Goal: Navigation & Orientation: Find specific page/section

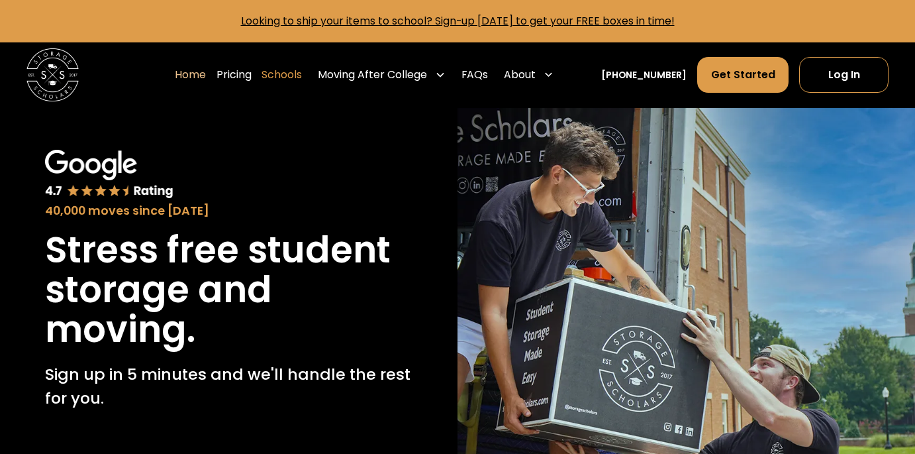
click at [294, 76] on link "Schools" at bounding box center [282, 74] width 40 height 37
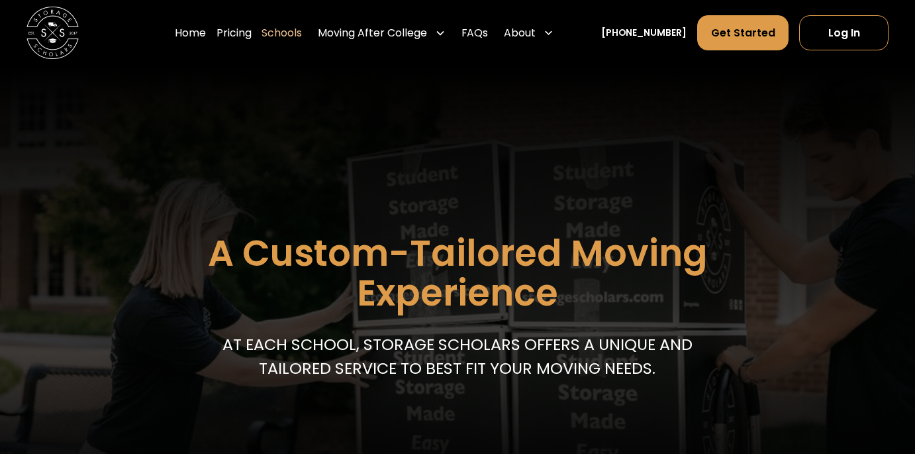
scroll to position [376, 0]
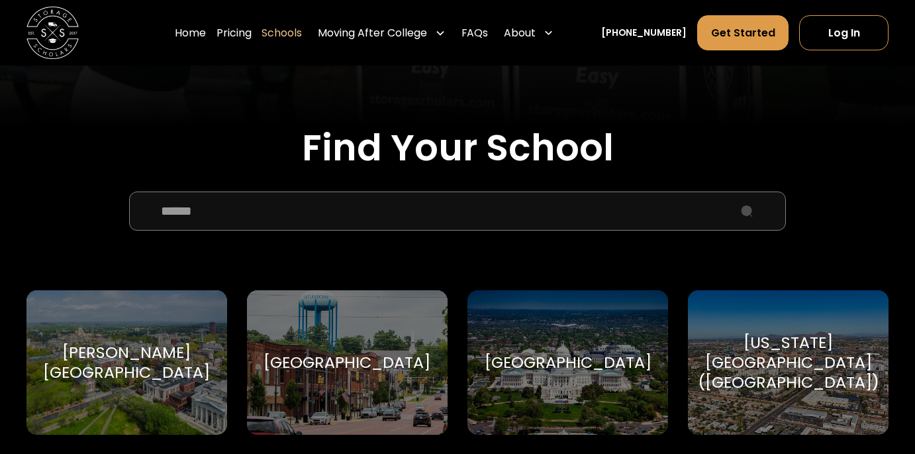
click at [346, 215] on input "School Select Form" at bounding box center [457, 211] width 657 height 40
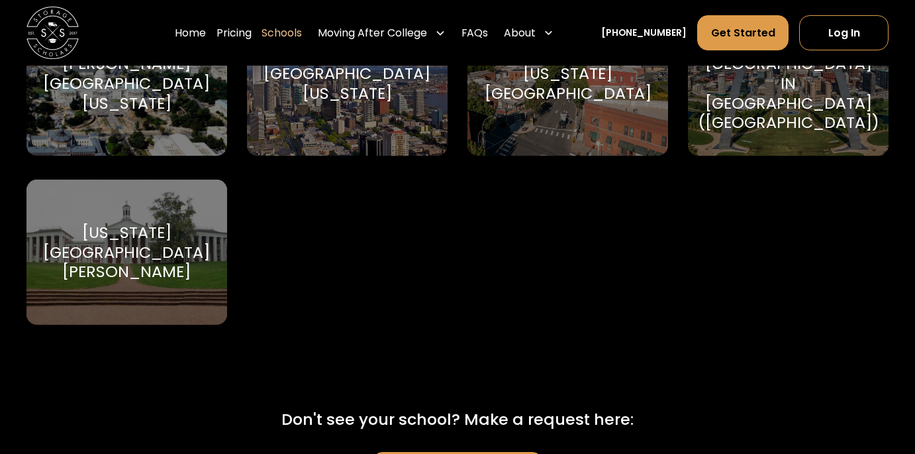
scroll to position [657, 0]
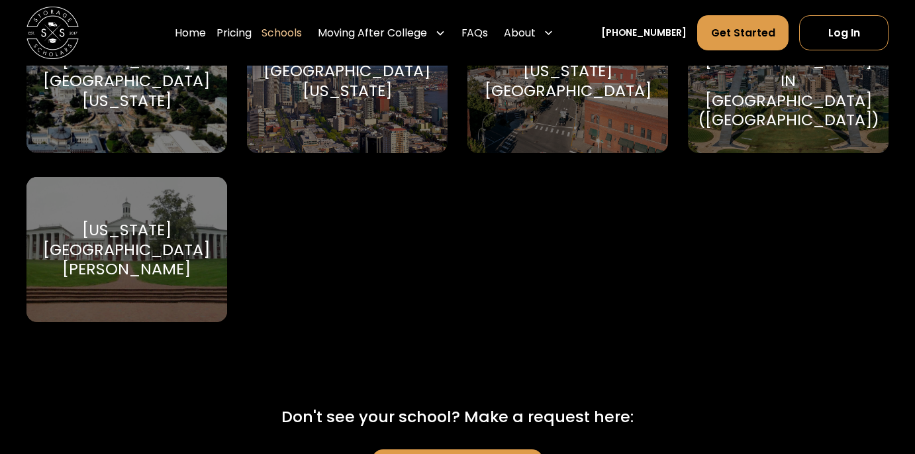
type input "**********"
click at [142, 243] on div "[US_STATE][GEOGRAPHIC_DATA][PERSON_NAME]" at bounding box center [127, 249] width 170 height 59
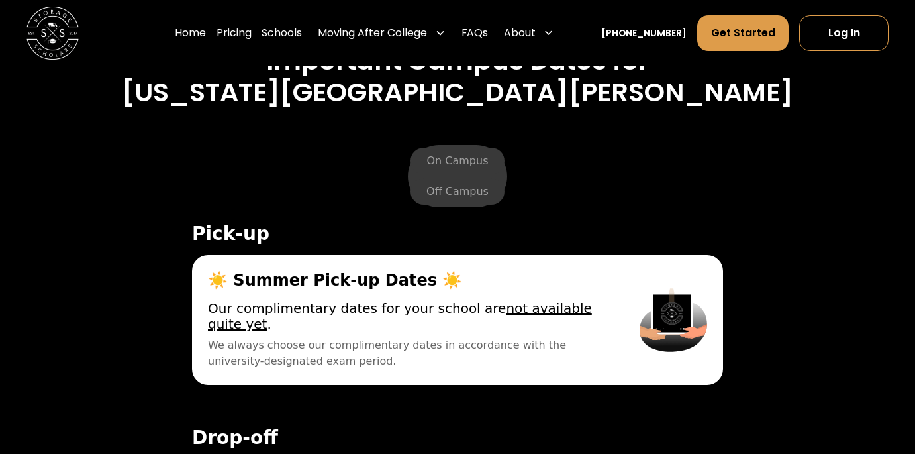
scroll to position [4585, 0]
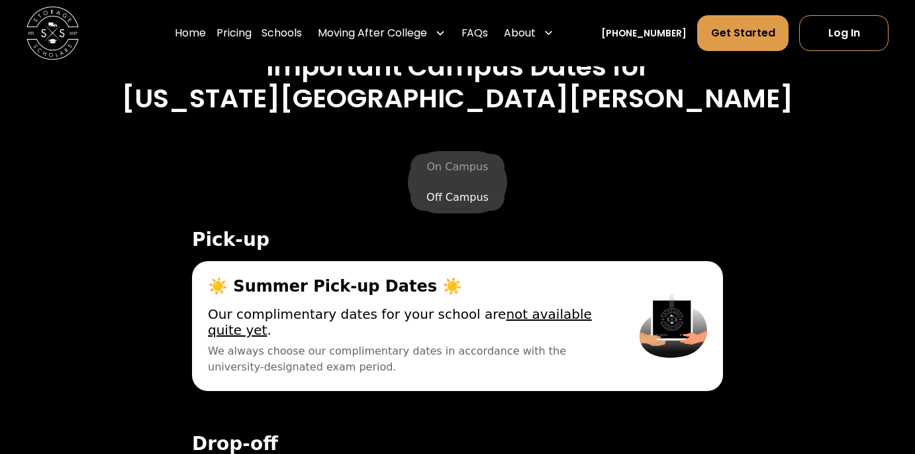
click at [447, 184] on label "Off Campus" at bounding box center [458, 197] width 94 height 26
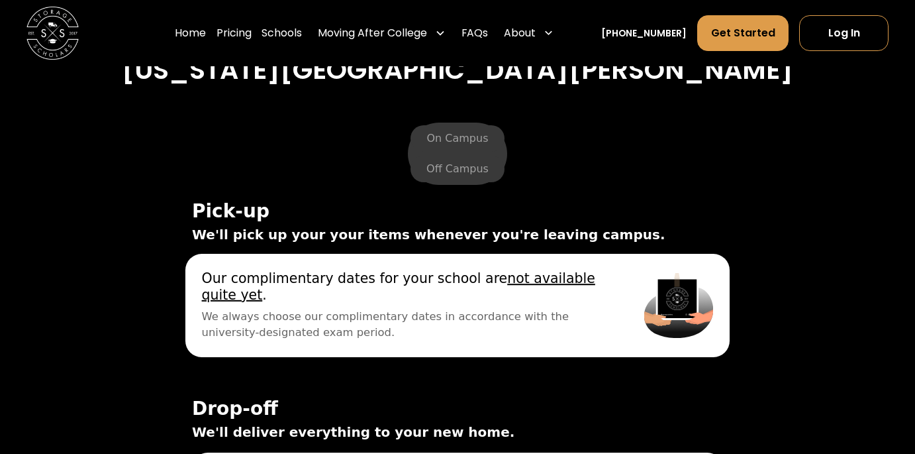
scroll to position [4604, 0]
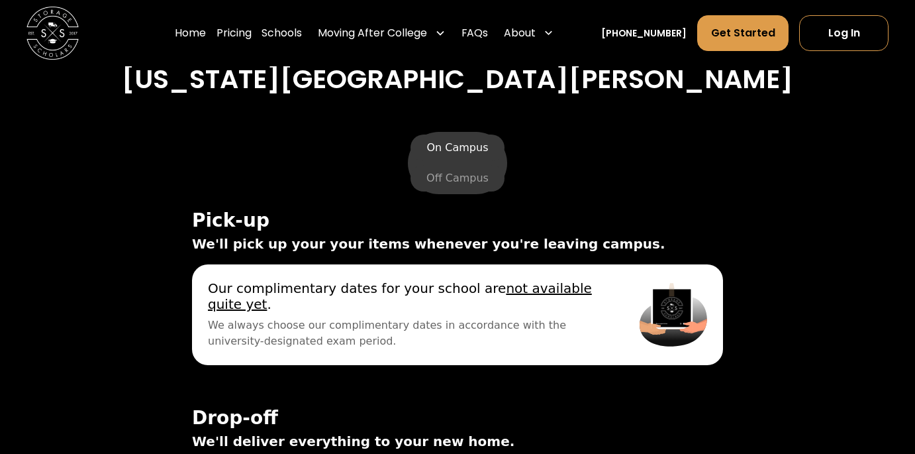
click at [463, 134] on label "On Campus" at bounding box center [457, 147] width 93 height 26
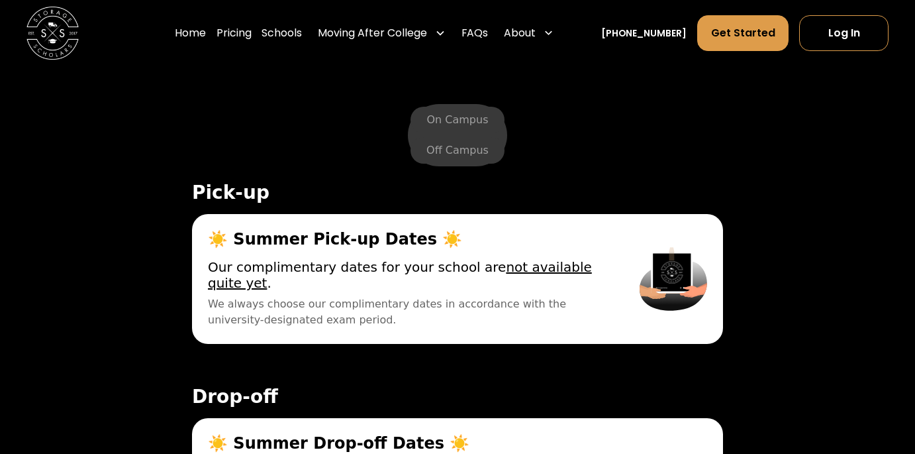
scroll to position [4618, 0]
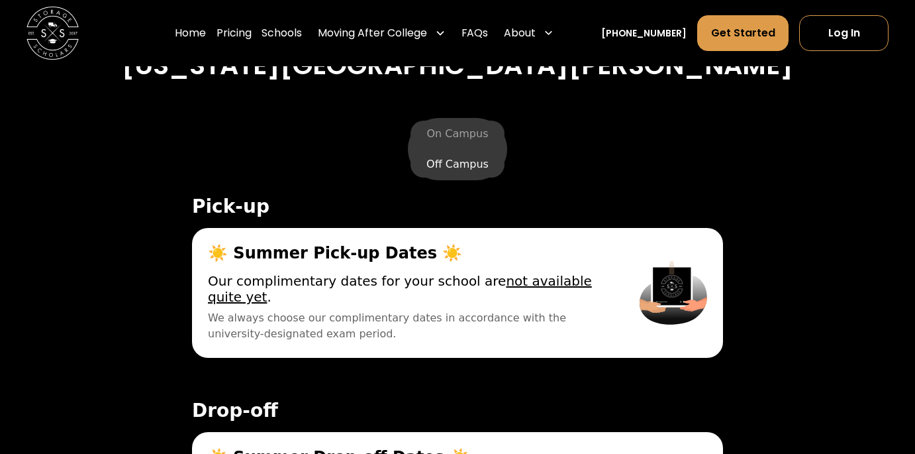
click at [457, 151] on label "Off Campus" at bounding box center [458, 164] width 94 height 26
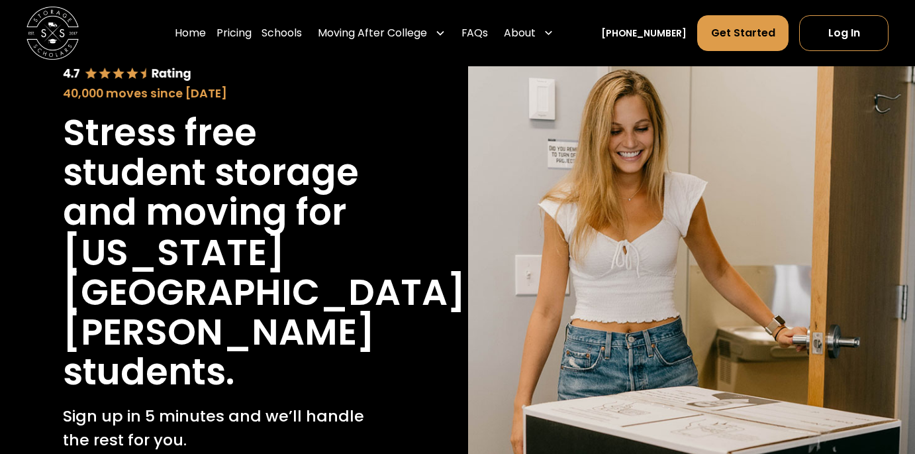
scroll to position [0, 0]
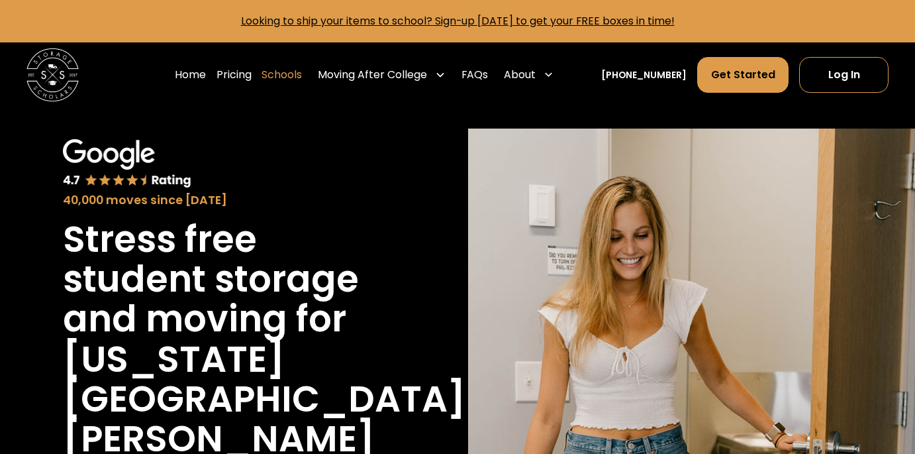
click at [293, 76] on link "Schools" at bounding box center [282, 74] width 40 height 37
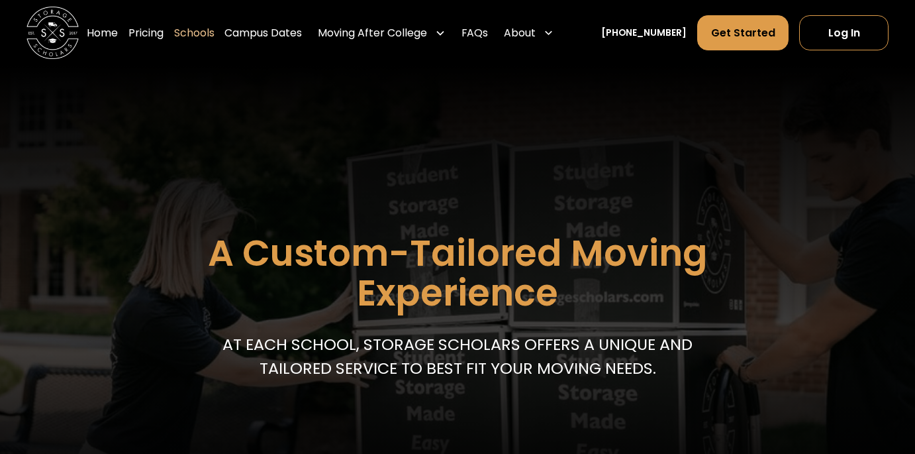
scroll to position [234, 0]
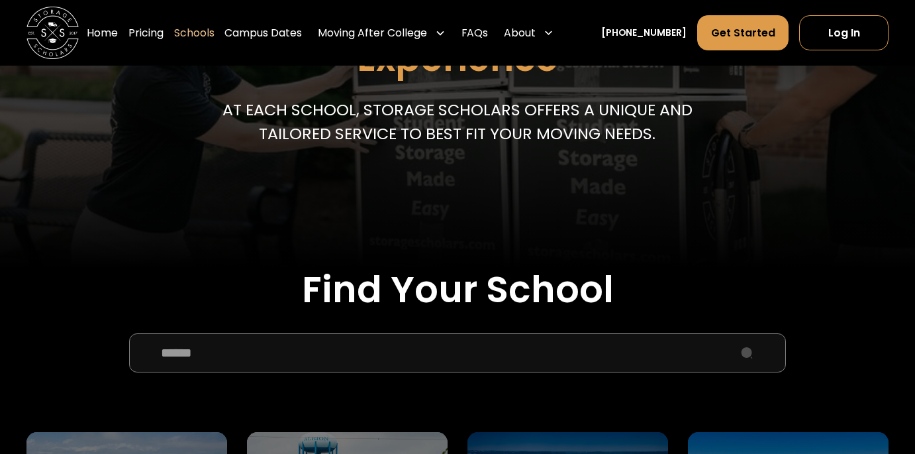
click at [242, 363] on input "School Select Form" at bounding box center [457, 353] width 657 height 40
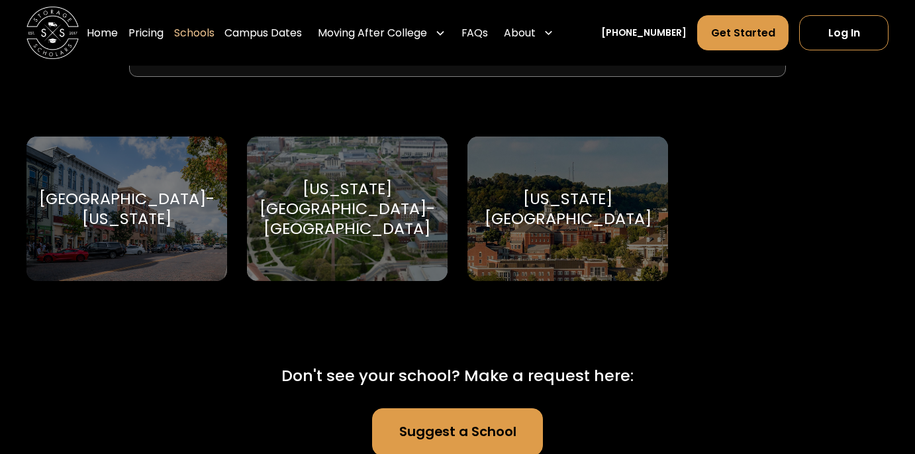
scroll to position [530, 0]
type input "****"
click at [612, 252] on div "Ohio University Ohio University" at bounding box center [567, 208] width 201 height 144
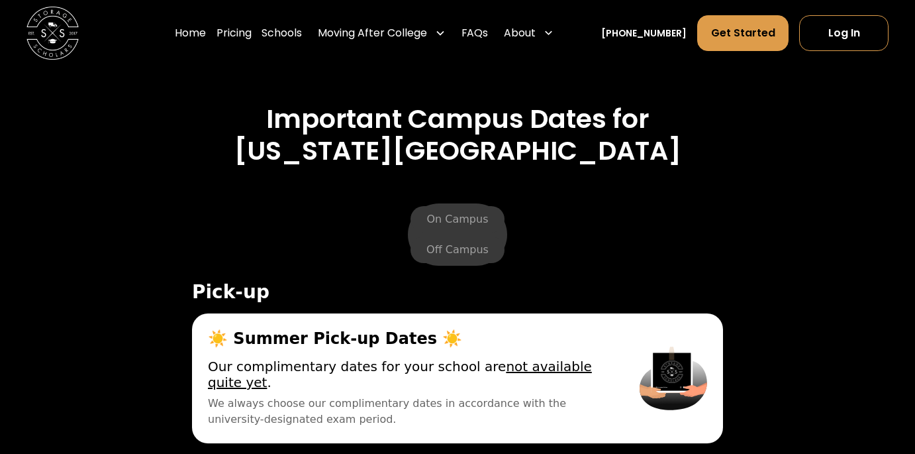
scroll to position [4494, 0]
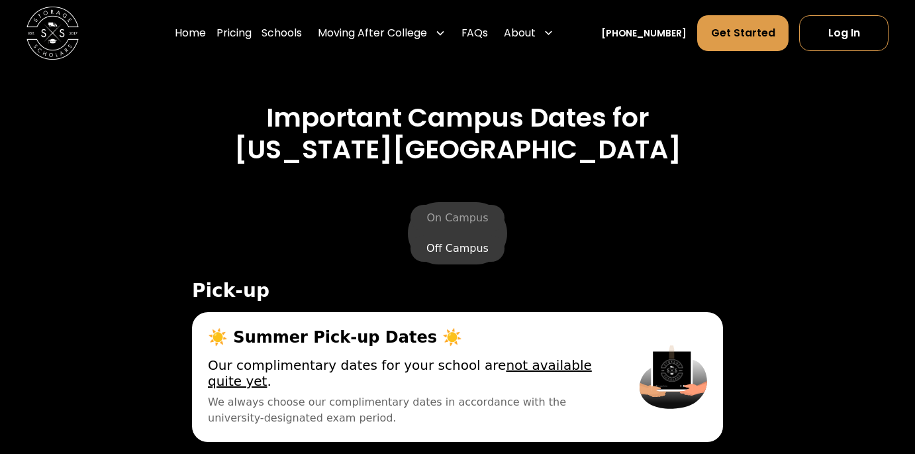
click at [460, 235] on label "Off Campus" at bounding box center [458, 248] width 94 height 26
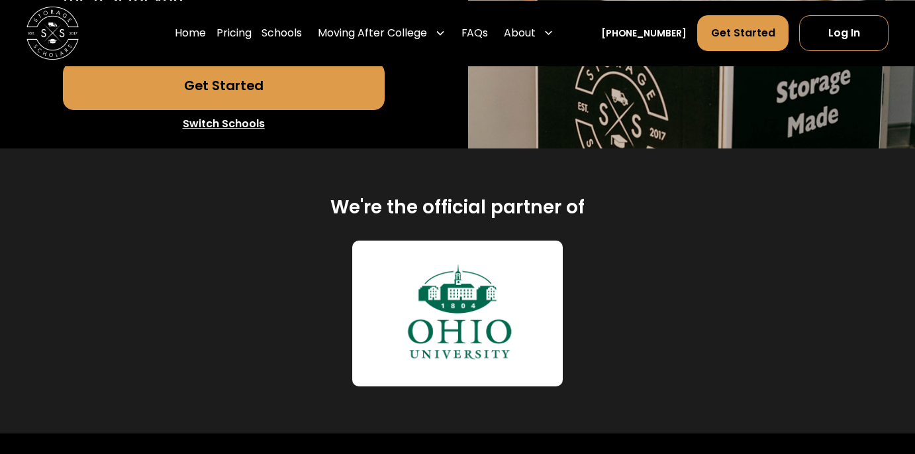
scroll to position [0, 0]
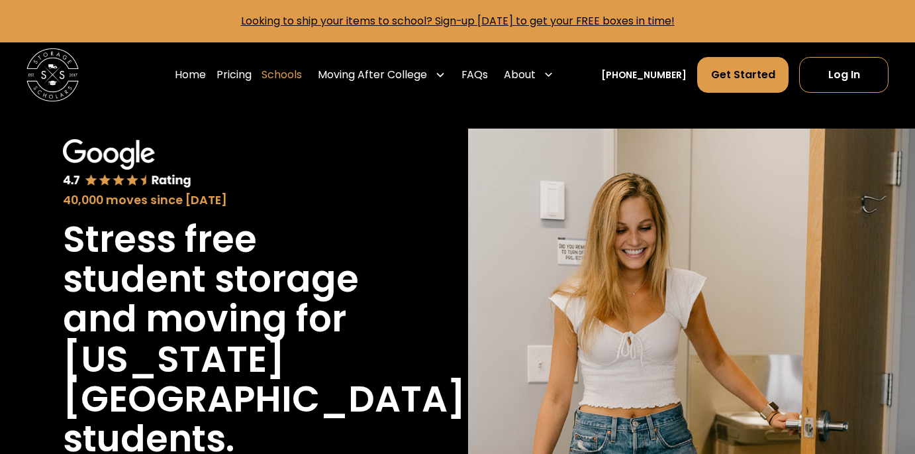
click at [296, 71] on link "Schools" at bounding box center [282, 74] width 40 height 37
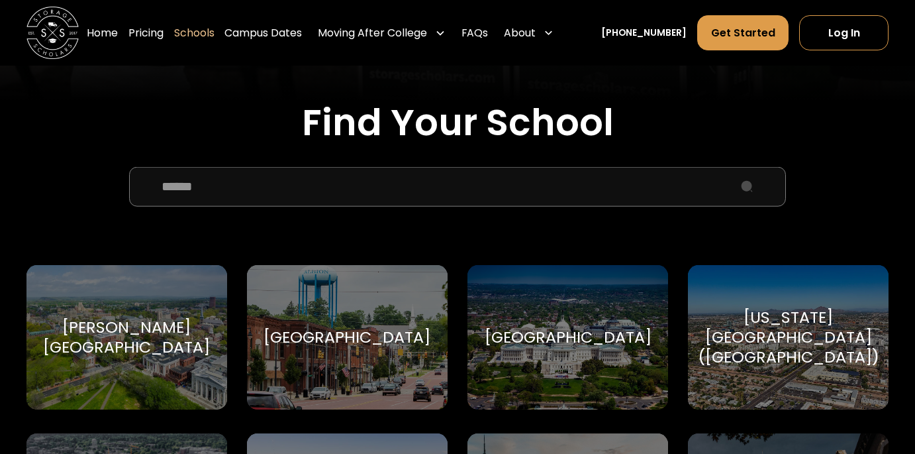
scroll to position [398, 0]
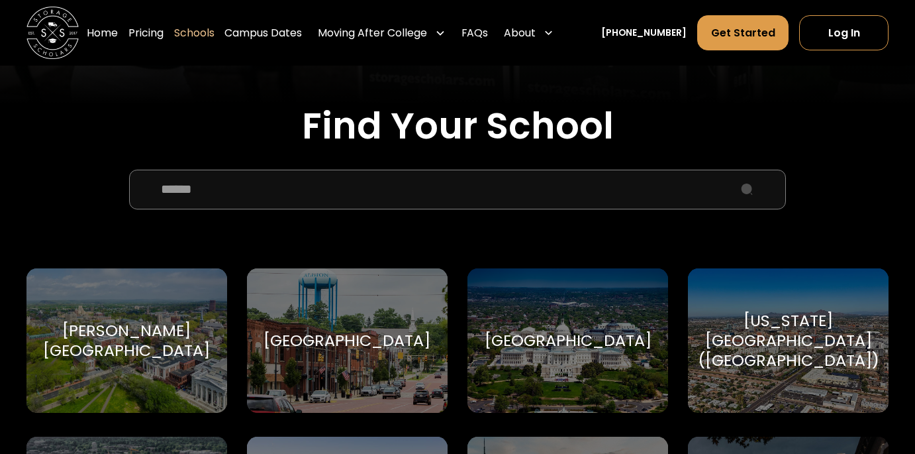
click at [297, 193] on input "School Select Form" at bounding box center [457, 190] width 657 height 40
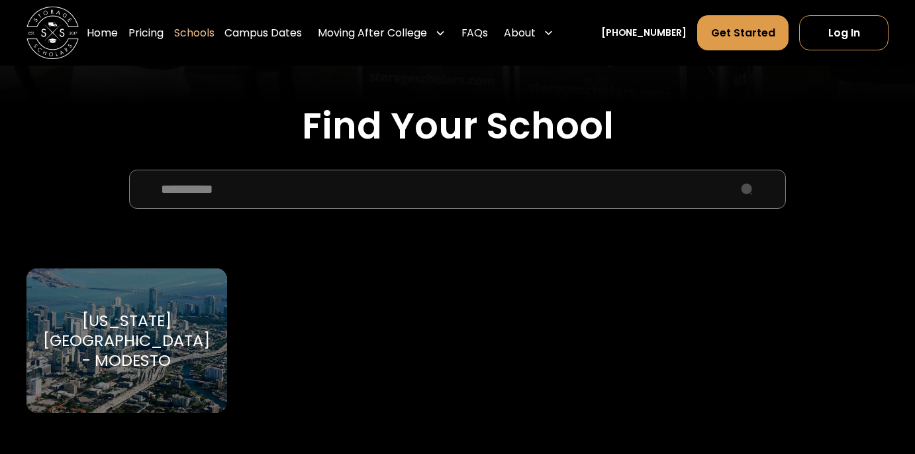
type input "**********"
click at [178, 316] on div "Florida International University - Modesto" at bounding box center [127, 340] width 170 height 59
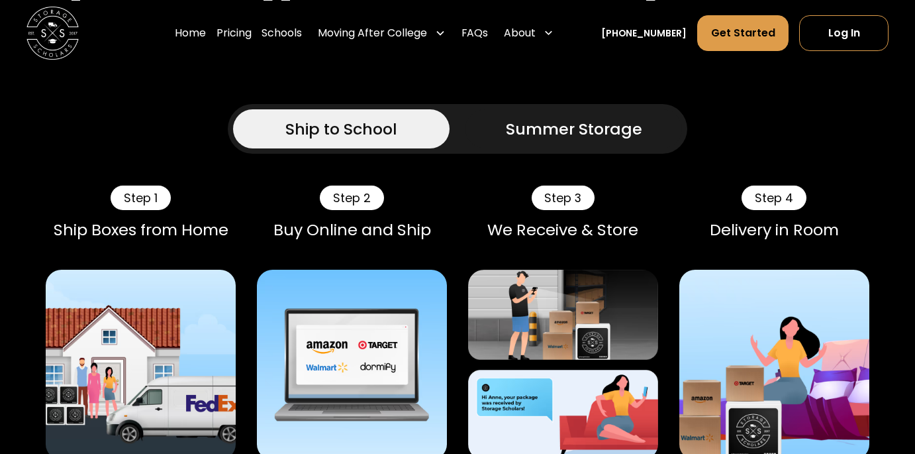
scroll to position [974, 0]
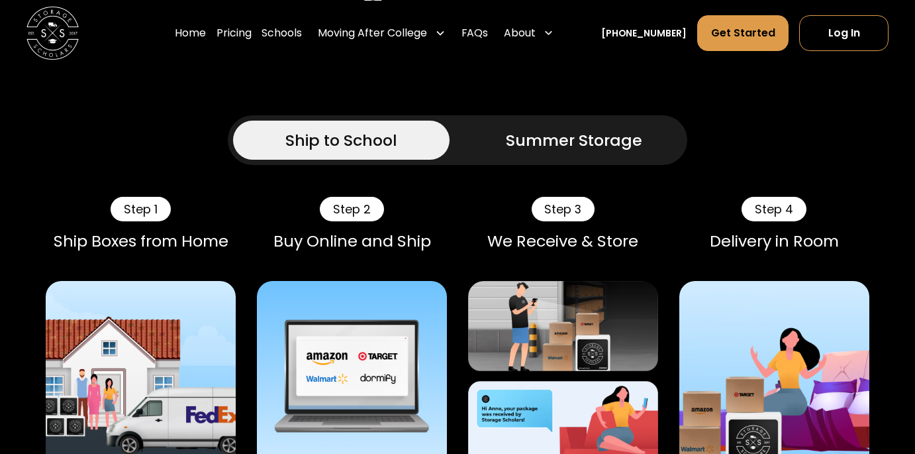
click at [552, 152] on div "Summer Storage" at bounding box center [574, 140] width 136 height 24
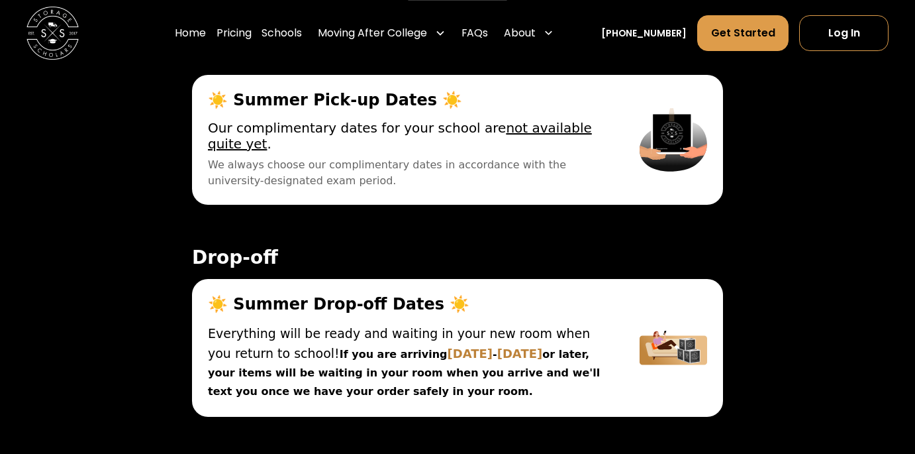
scroll to position [5252, 0]
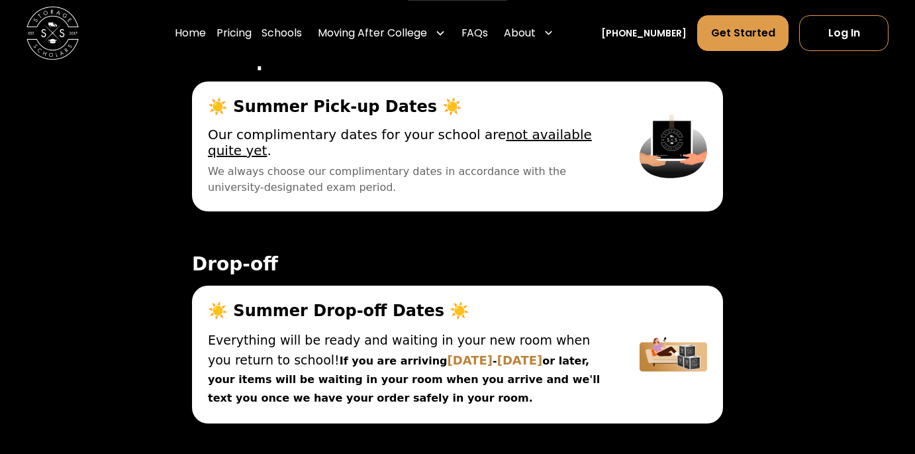
click at [467, 31] on label "Off Campus" at bounding box center [458, 18] width 94 height 26
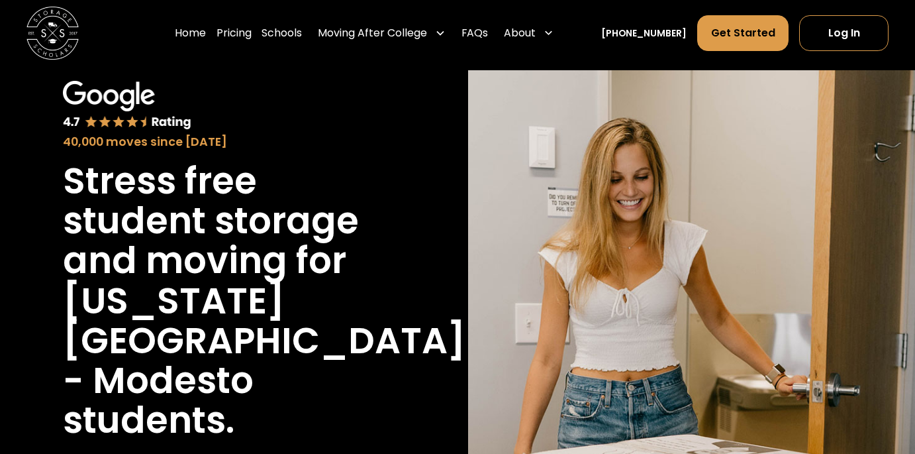
scroll to position [0, 0]
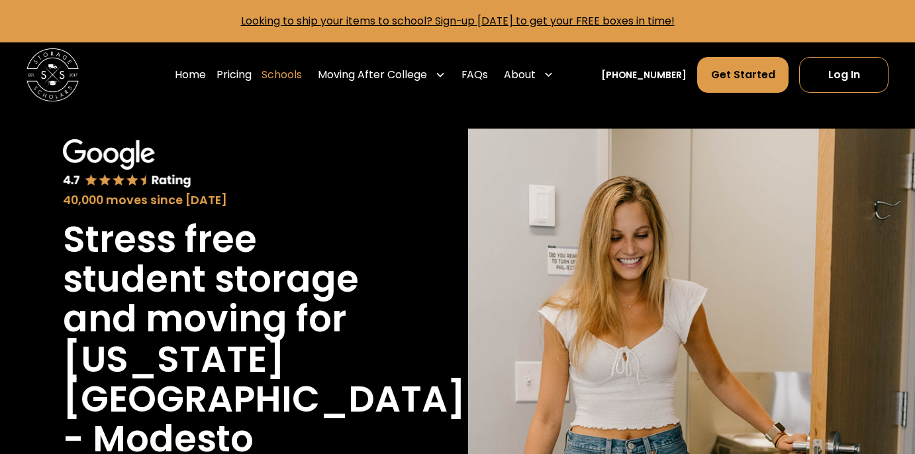
click at [302, 74] on link "Schools" at bounding box center [282, 74] width 40 height 37
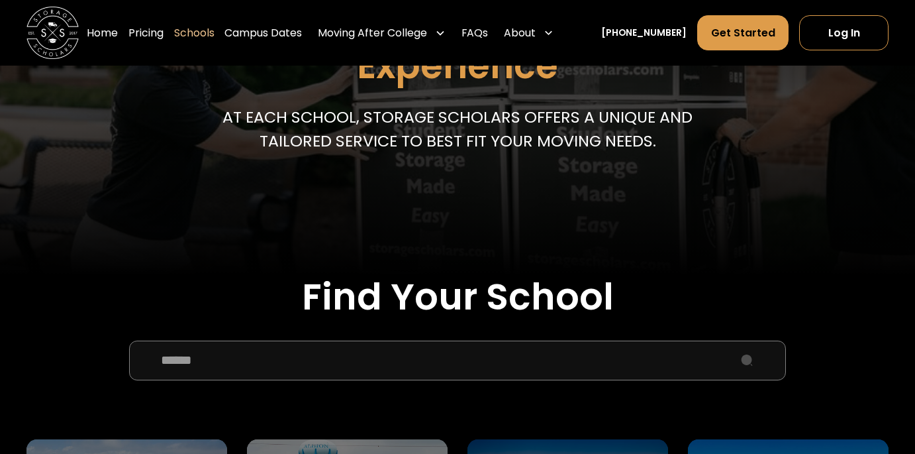
click at [289, 359] on input "School Select Form" at bounding box center [457, 360] width 657 height 40
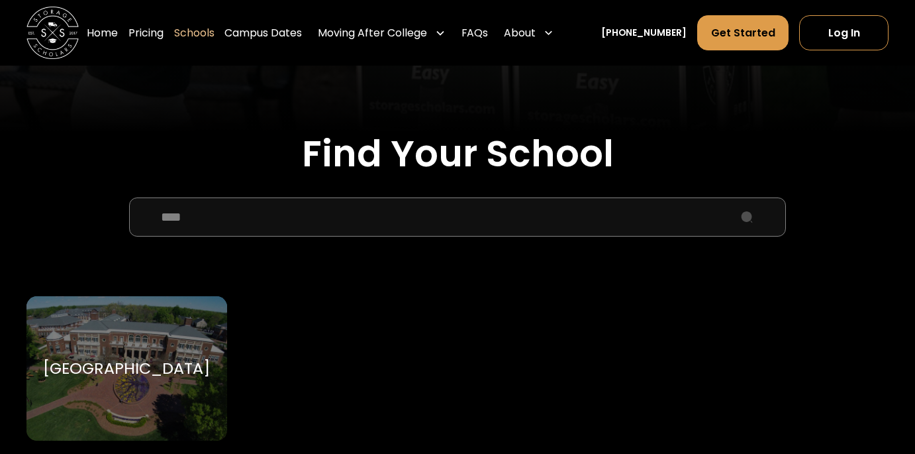
scroll to position [489, 0]
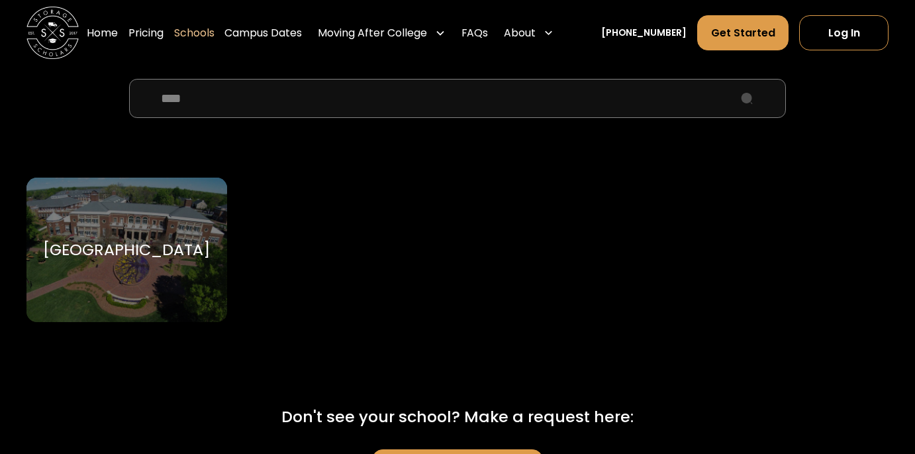
type input "****"
click at [128, 201] on div "Elon University Elon University" at bounding box center [126, 249] width 201 height 144
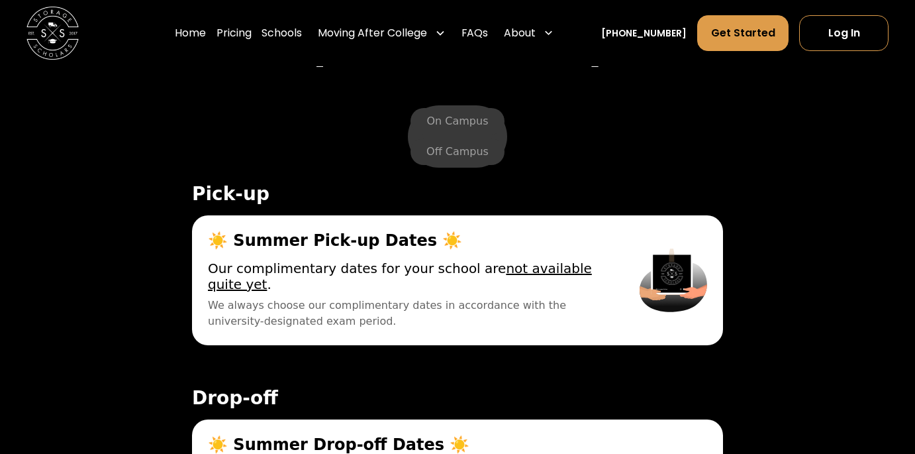
scroll to position [4542, 0]
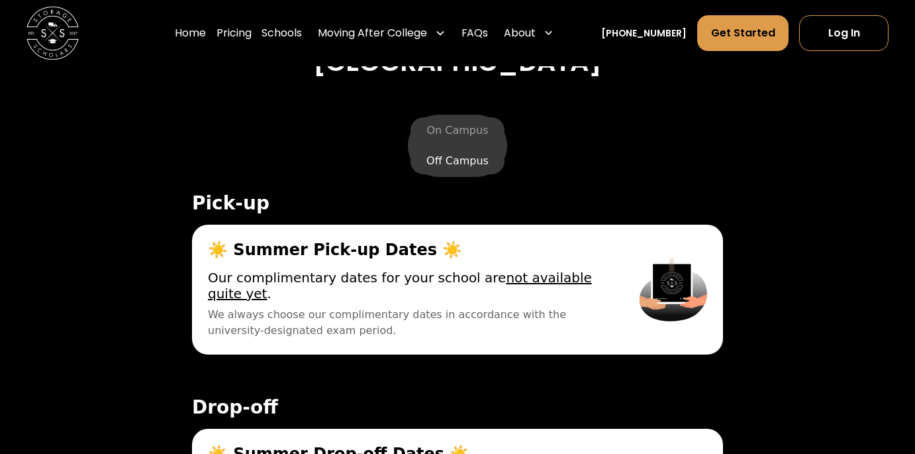
click at [449, 148] on label "Off Campus" at bounding box center [458, 161] width 94 height 26
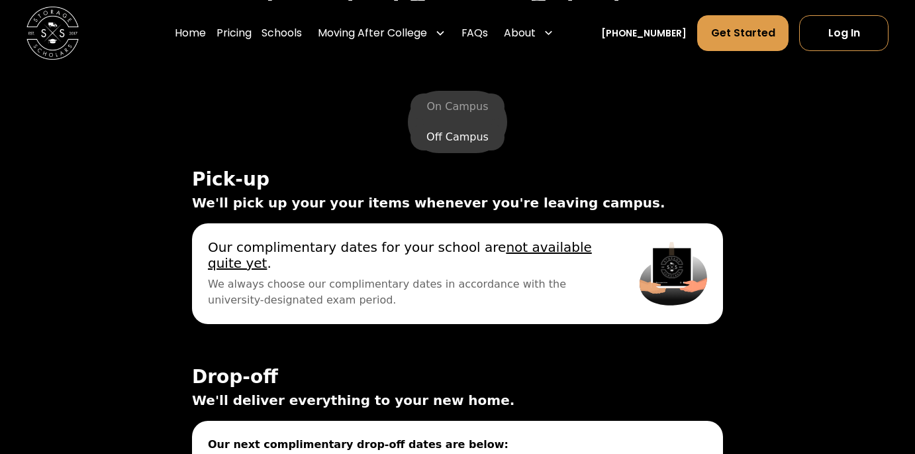
scroll to position [4545, 0]
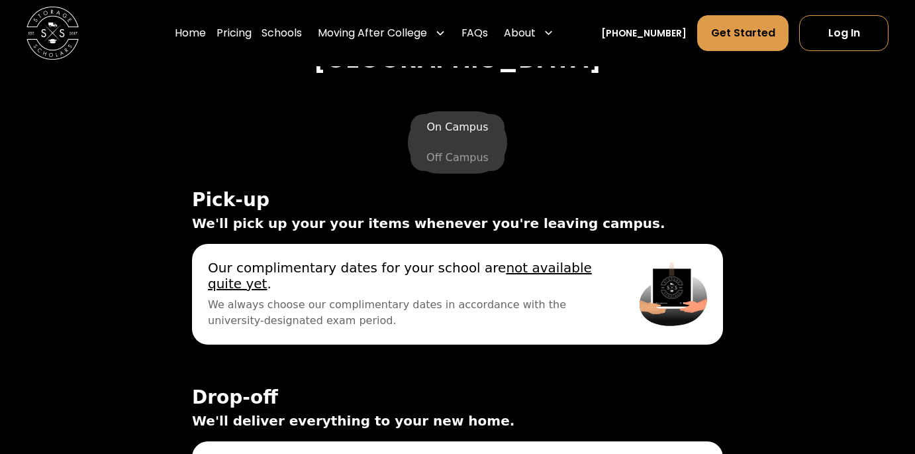
click at [463, 114] on label "On Campus" at bounding box center [457, 127] width 93 height 26
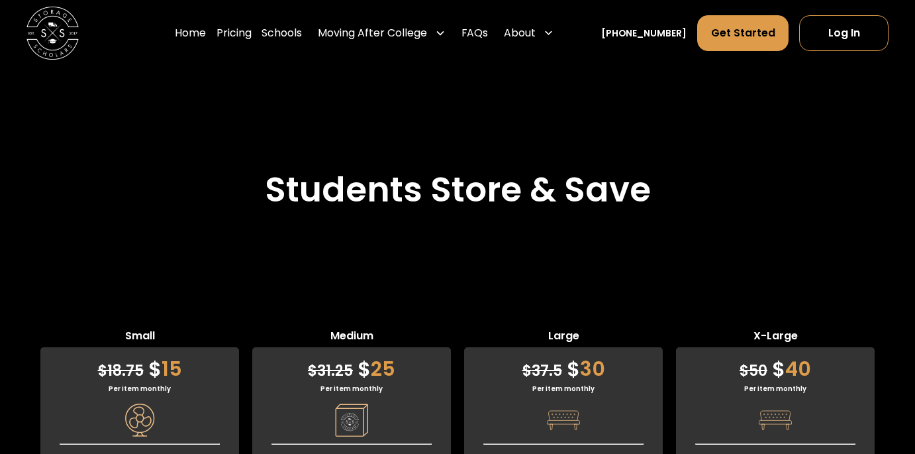
scroll to position [3004, 0]
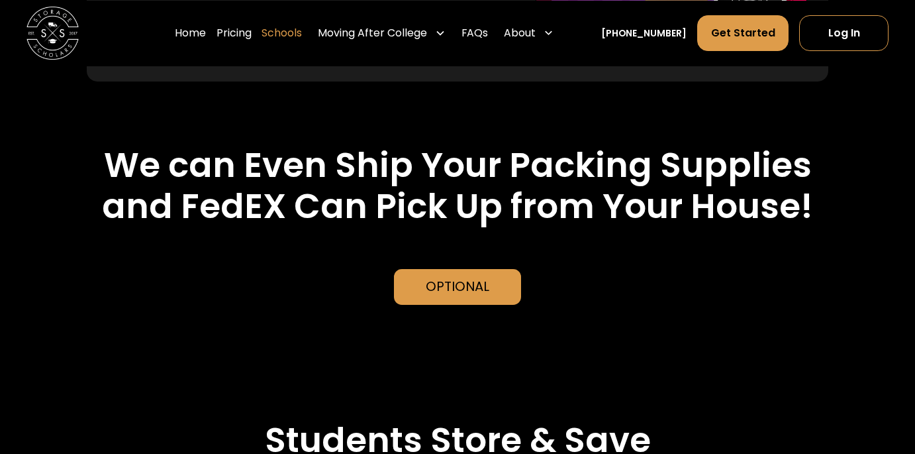
click at [302, 32] on link "Schools" at bounding box center [282, 33] width 40 height 37
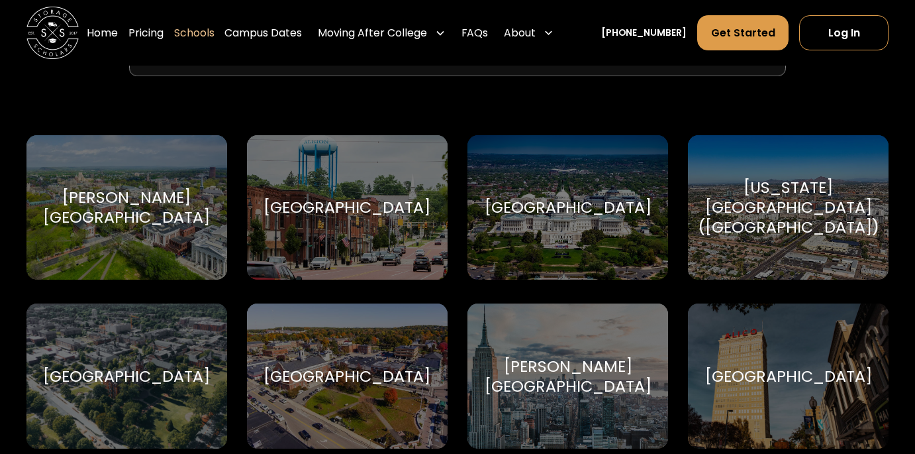
scroll to position [443, 0]
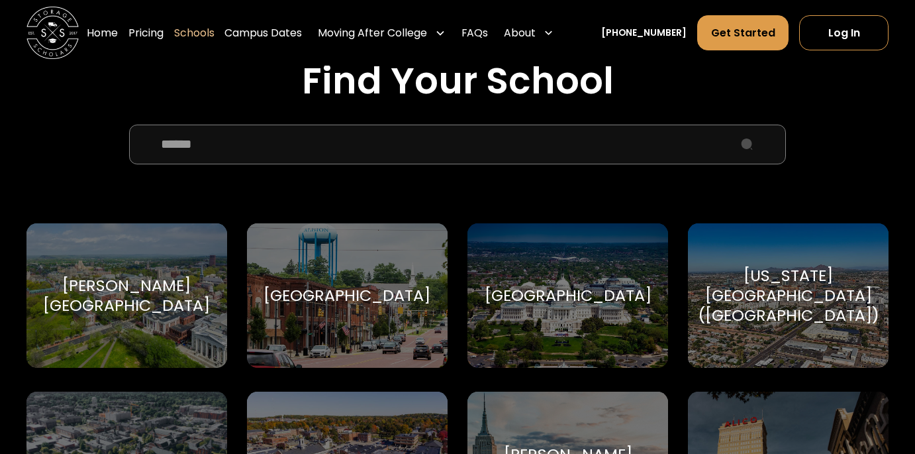
click at [335, 156] on input "School Select Form" at bounding box center [457, 144] width 657 height 40
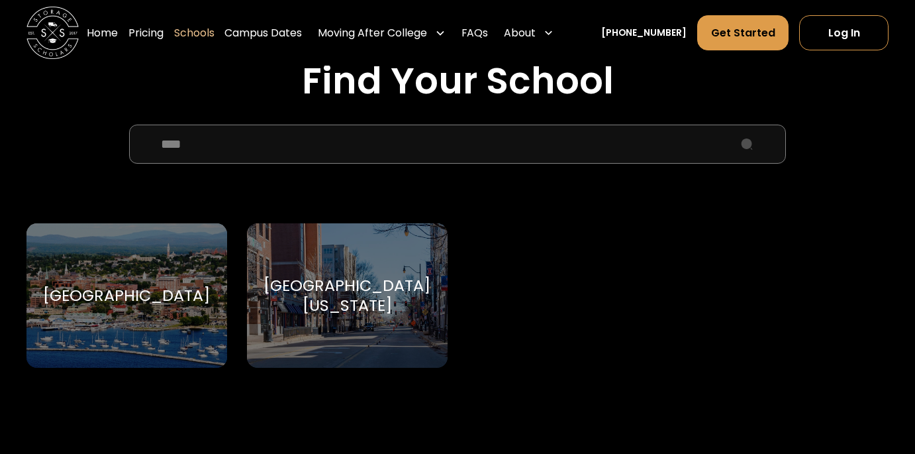
type input "****"
click at [128, 292] on div "[GEOGRAPHIC_DATA]" at bounding box center [126, 295] width 167 height 20
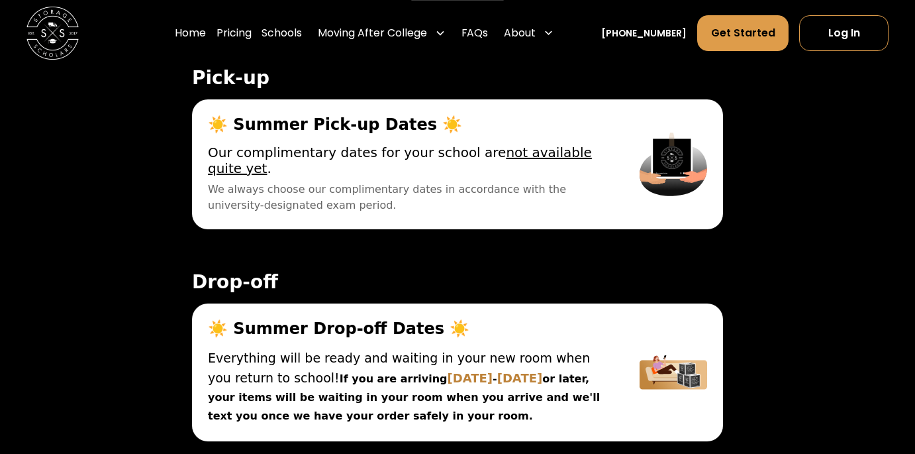
scroll to position [4583, 0]
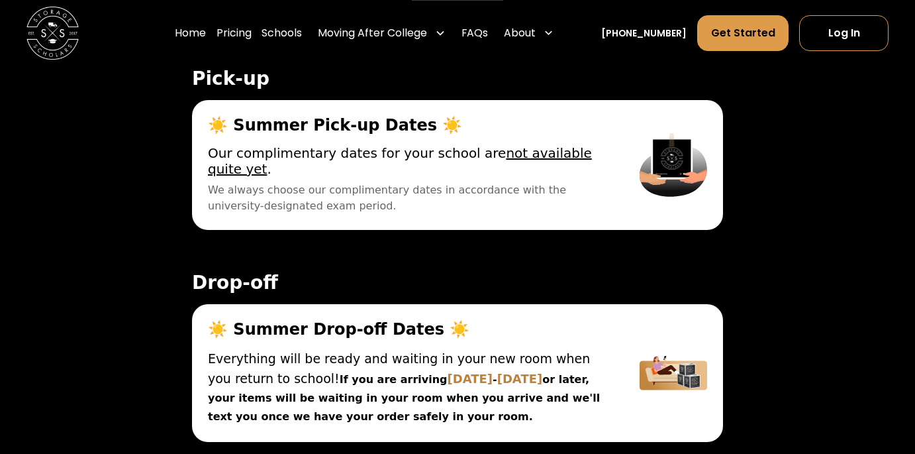
click at [440, 50] on label "Off Campus" at bounding box center [458, 36] width 94 height 26
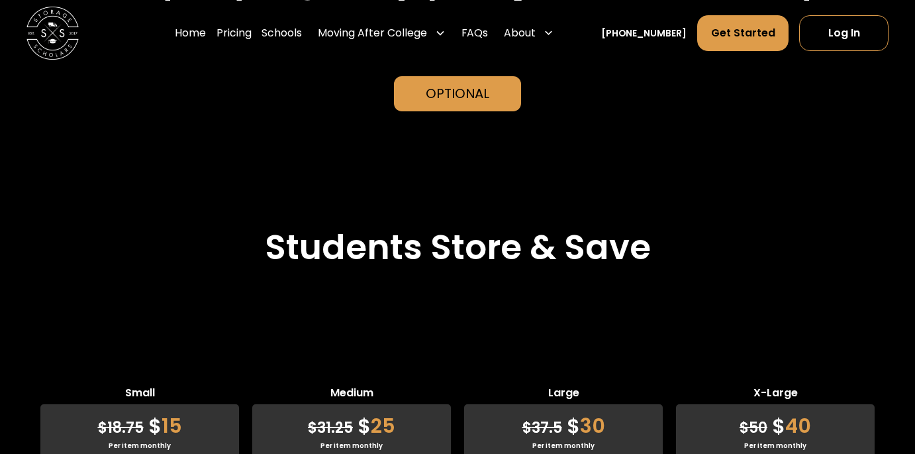
scroll to position [2727, 0]
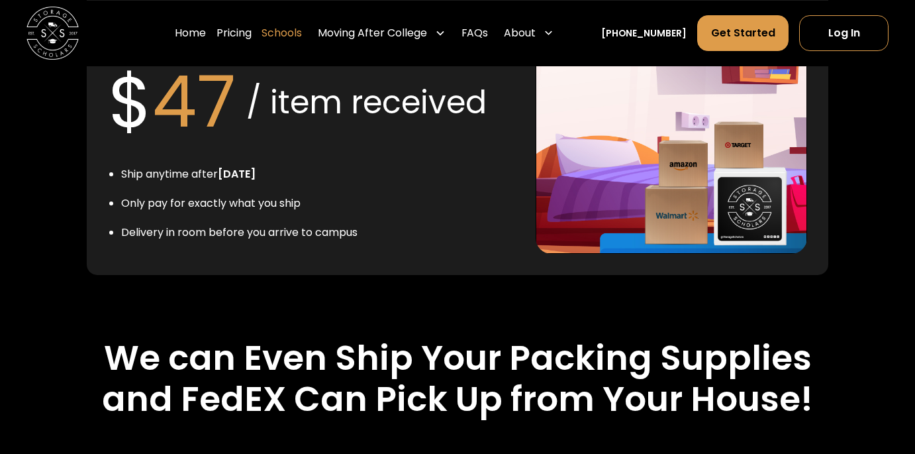
click at [301, 38] on link "Schools" at bounding box center [282, 33] width 40 height 37
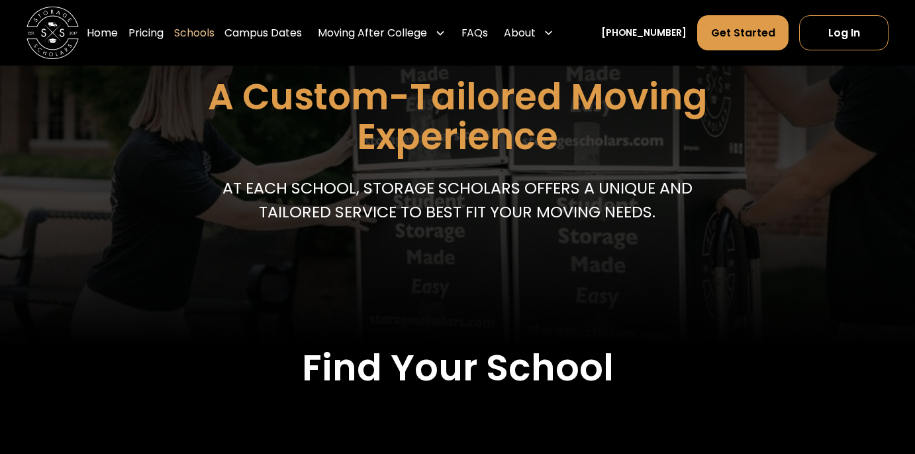
scroll to position [158, 0]
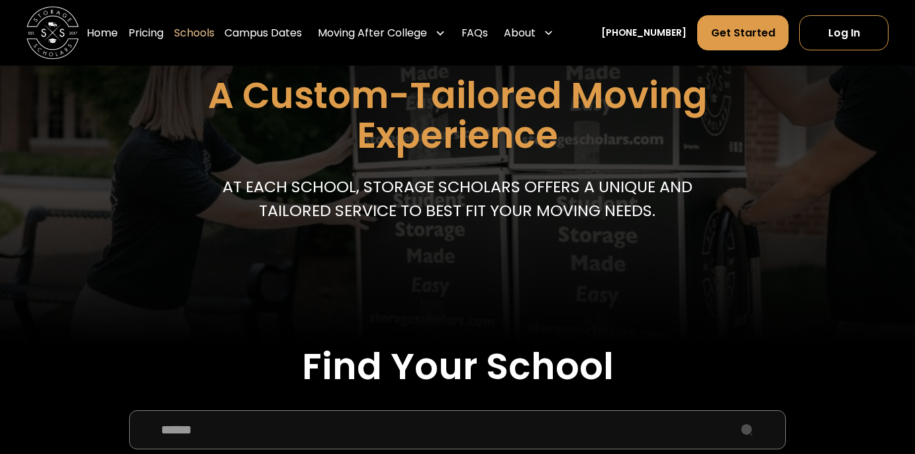
click at [222, 432] on input "School Select Form" at bounding box center [457, 430] width 657 height 40
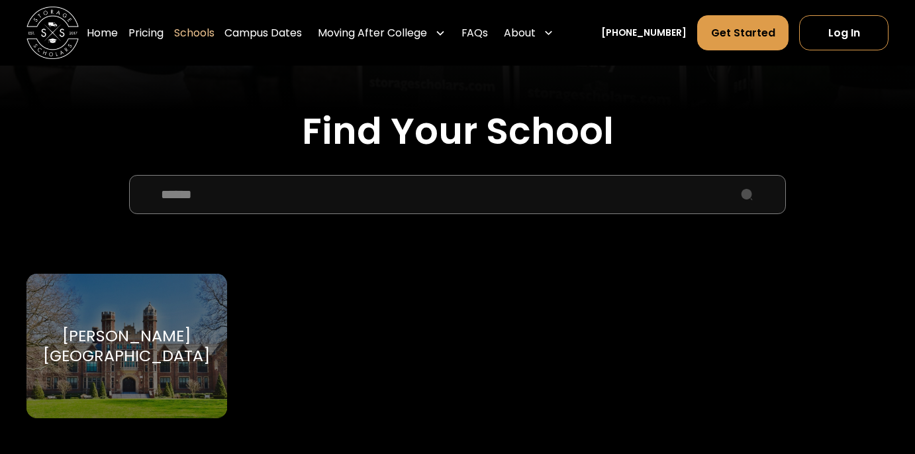
scroll to position [397, 0]
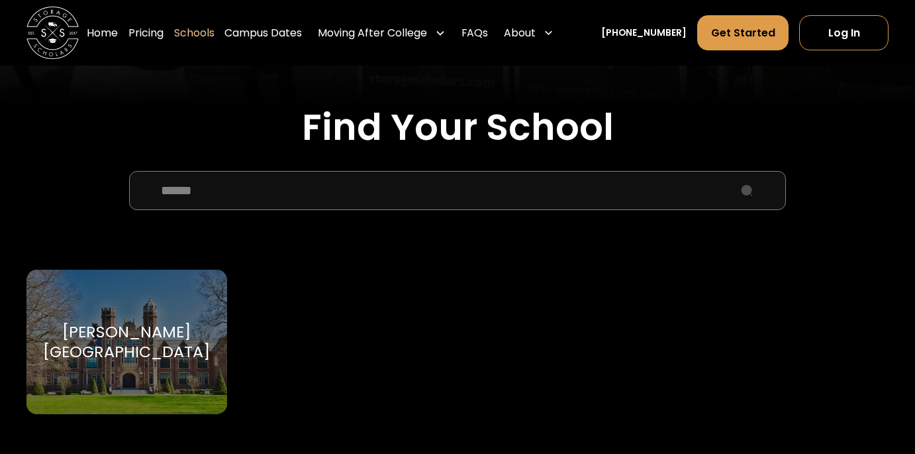
type input "******"
click at [97, 324] on div "[PERSON_NAME][GEOGRAPHIC_DATA][PERSON_NAME]" at bounding box center [126, 341] width 201 height 144
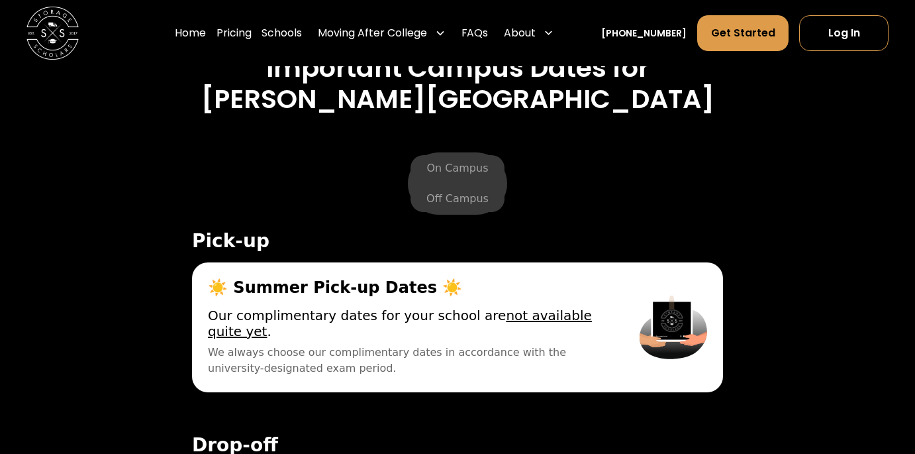
scroll to position [4252, 0]
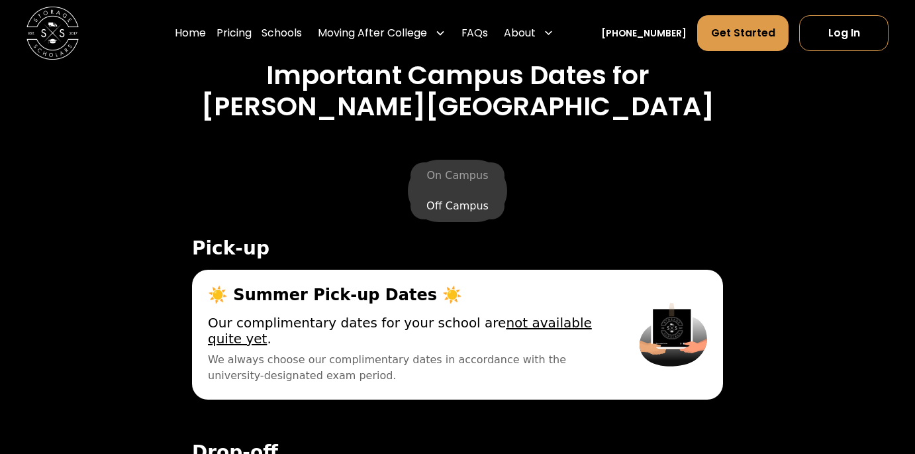
click at [442, 193] on label "Off Campus" at bounding box center [458, 206] width 94 height 26
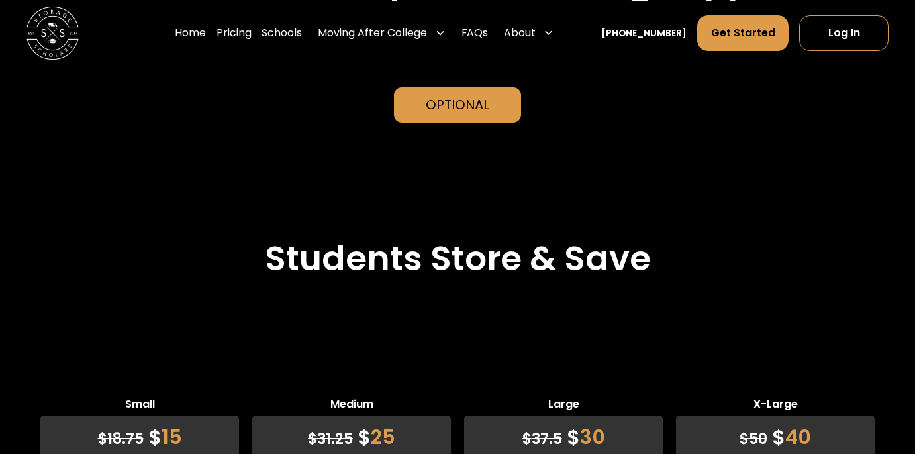
scroll to position [2576, 0]
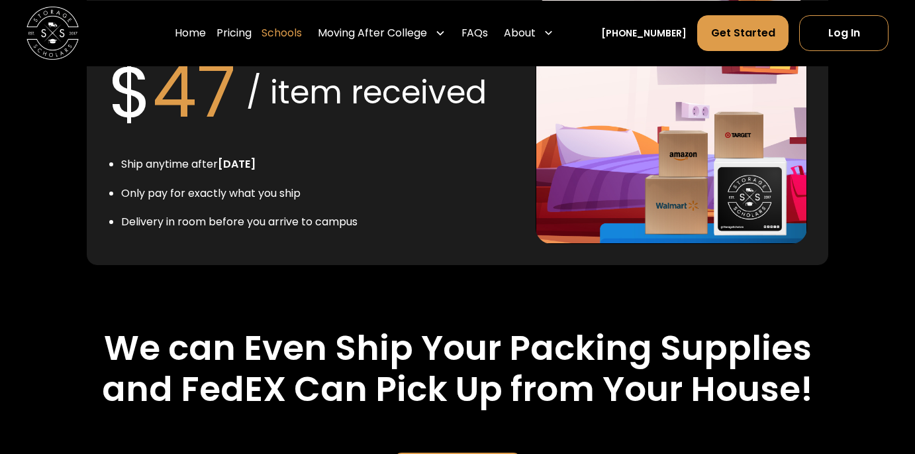
click at [302, 32] on link "Schools" at bounding box center [282, 33] width 40 height 37
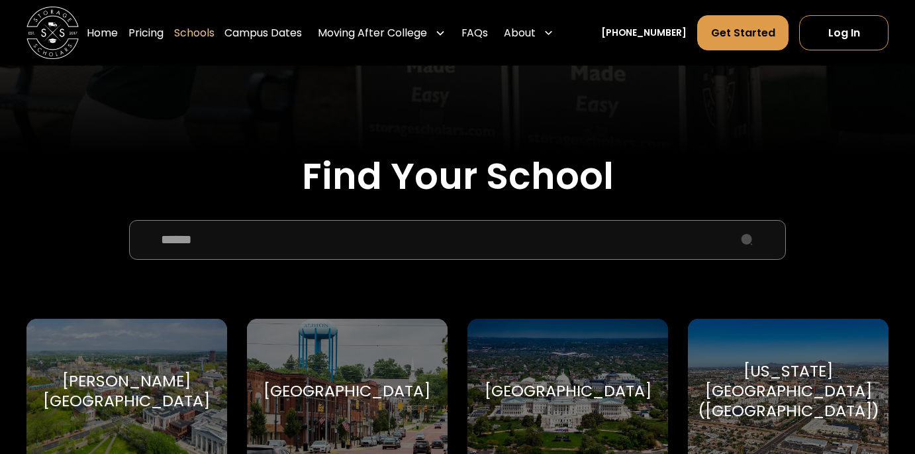
click at [226, 243] on input "School Select Form" at bounding box center [457, 240] width 657 height 40
paste input "**********"
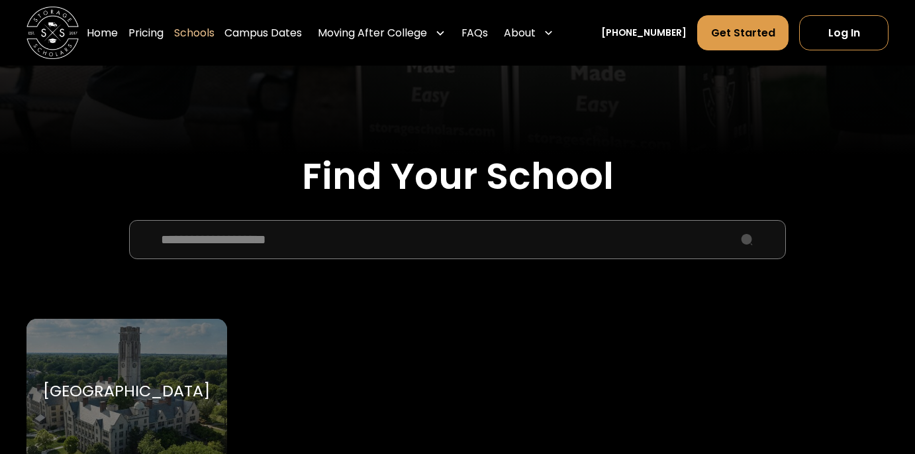
type input "**********"
click at [83, 445] on div "University of Toledo" at bounding box center [126, 390] width 201 height 144
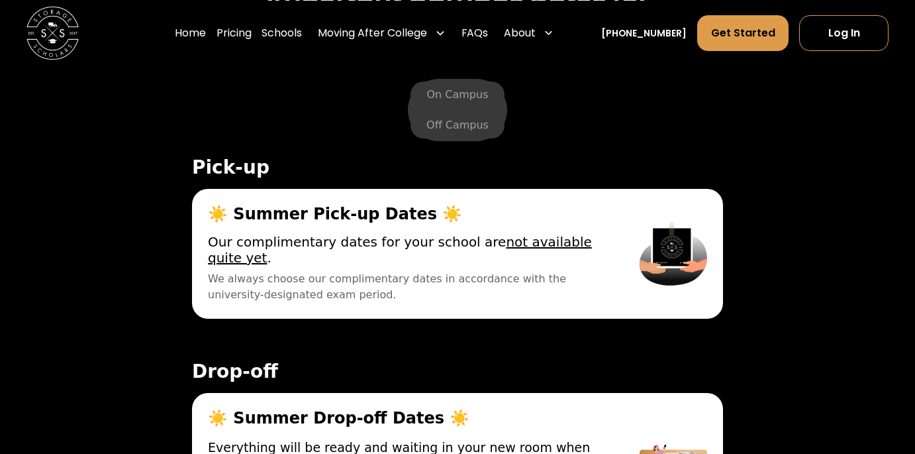
scroll to position [4595, 0]
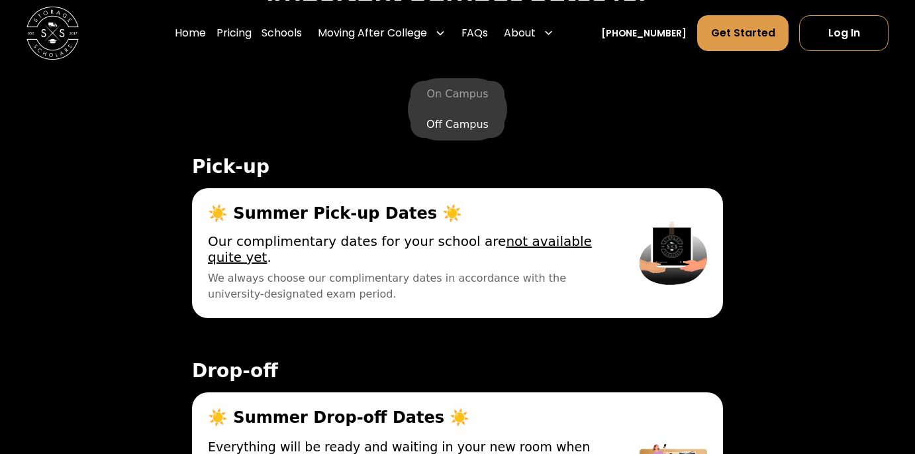
click at [433, 138] on label "Off Campus" at bounding box center [458, 124] width 94 height 26
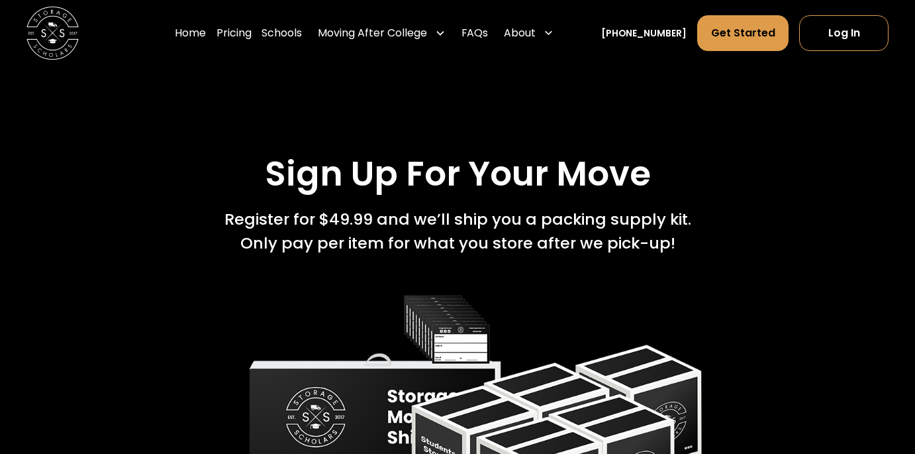
scroll to position [1765, 0]
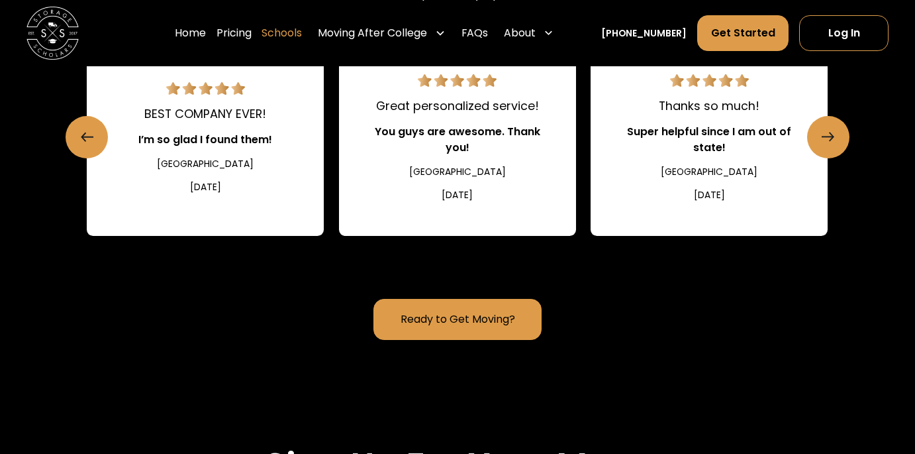
click at [296, 32] on link "Schools" at bounding box center [282, 33] width 40 height 37
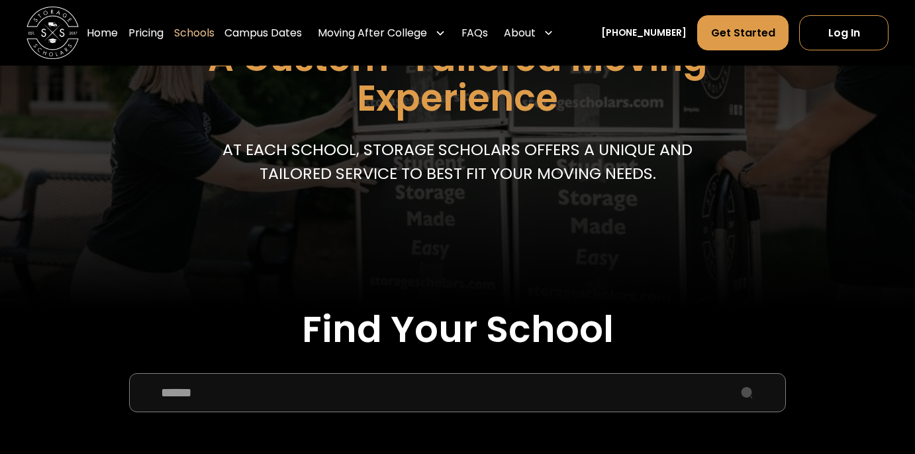
click at [256, 399] on input "School Select Form" at bounding box center [457, 393] width 657 height 40
type input "****"
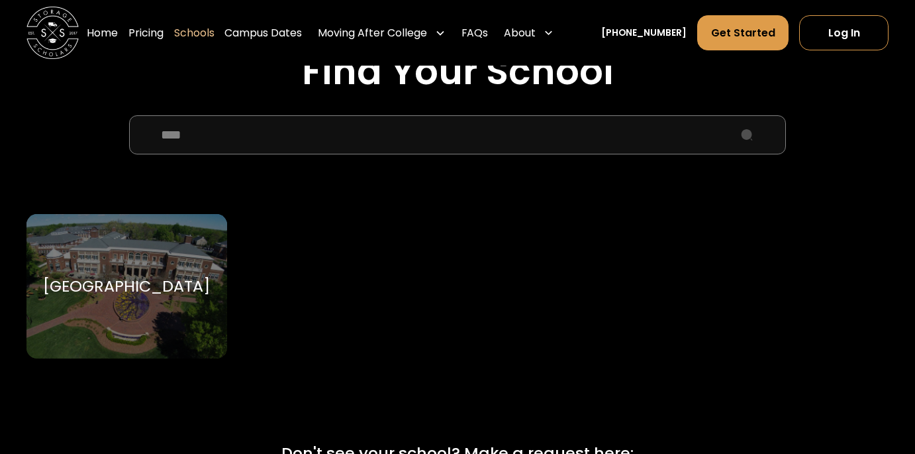
scroll to position [458, 0]
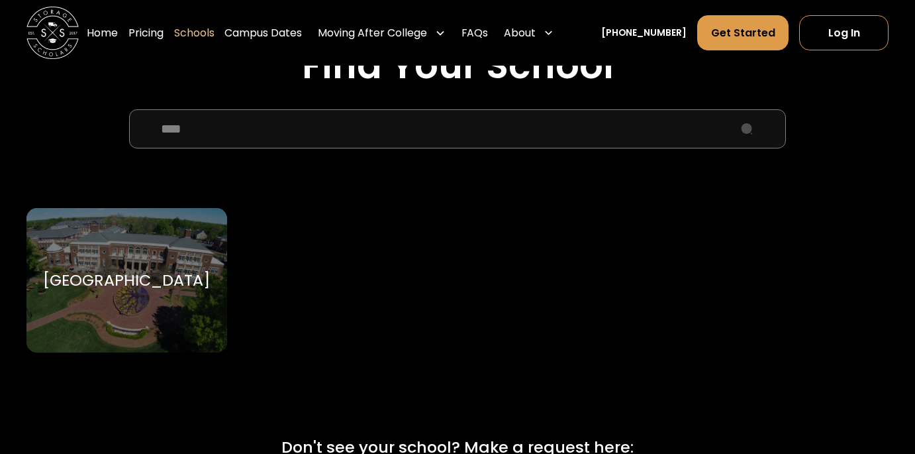
click at [122, 282] on div "[GEOGRAPHIC_DATA]" at bounding box center [126, 280] width 167 height 20
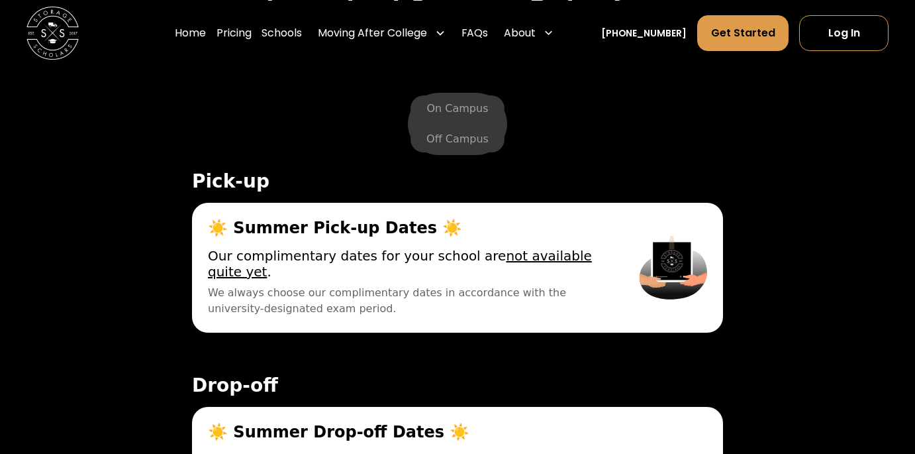
scroll to position [4561, 0]
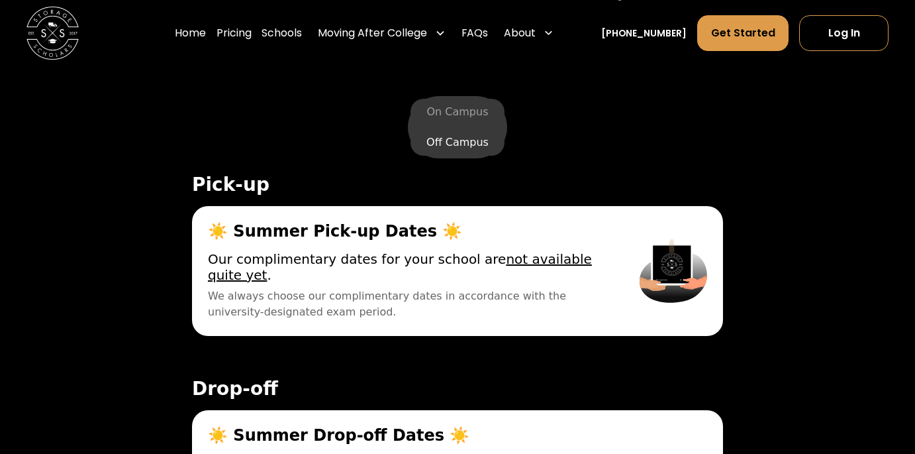
click at [436, 129] on label "Off Campus" at bounding box center [458, 142] width 94 height 26
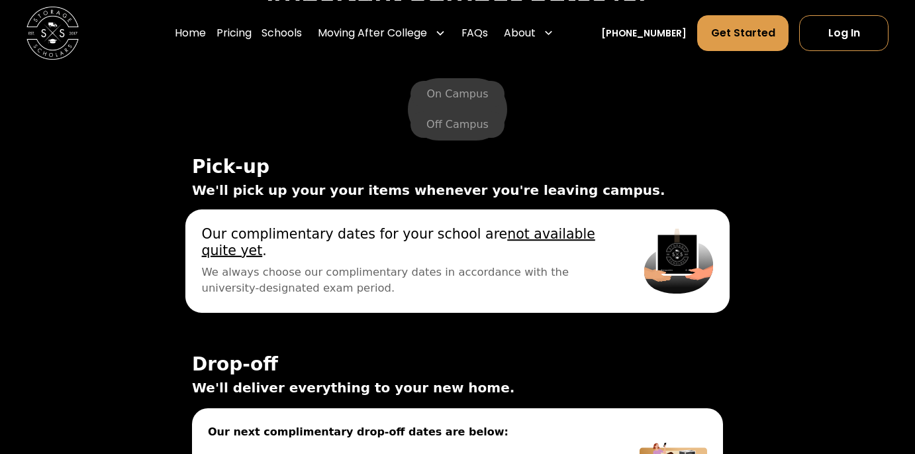
scroll to position [4577, 0]
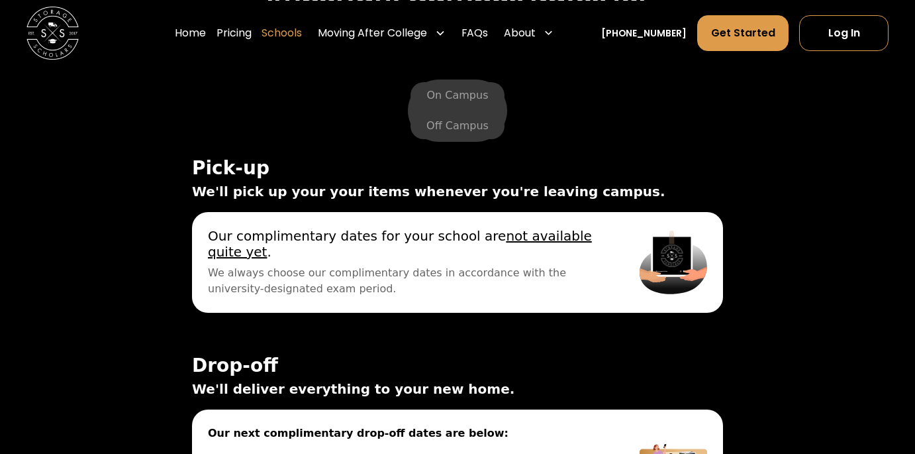
click at [302, 34] on link "Schools" at bounding box center [282, 33] width 40 height 37
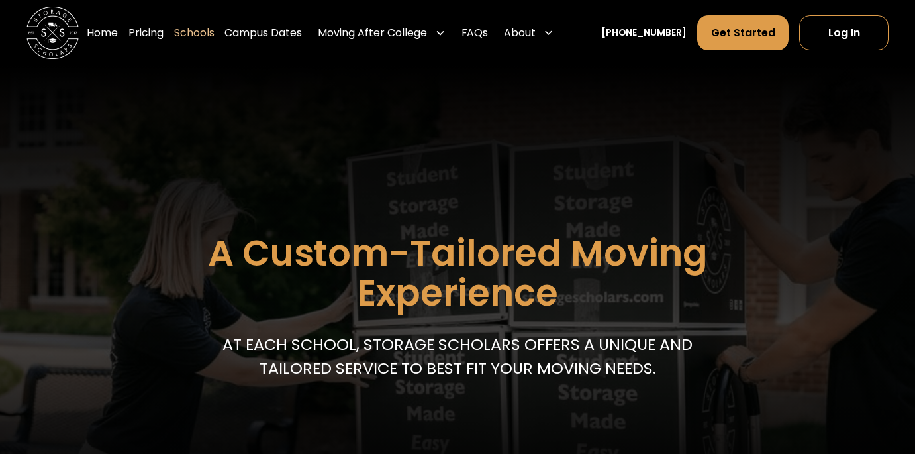
scroll to position [144, 0]
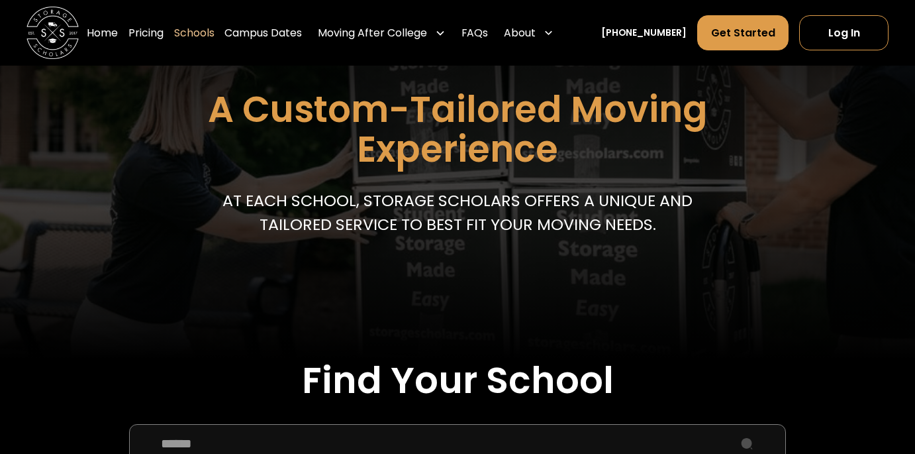
click at [224, 437] on input "School Select Form" at bounding box center [457, 444] width 657 height 40
paste input "**********"
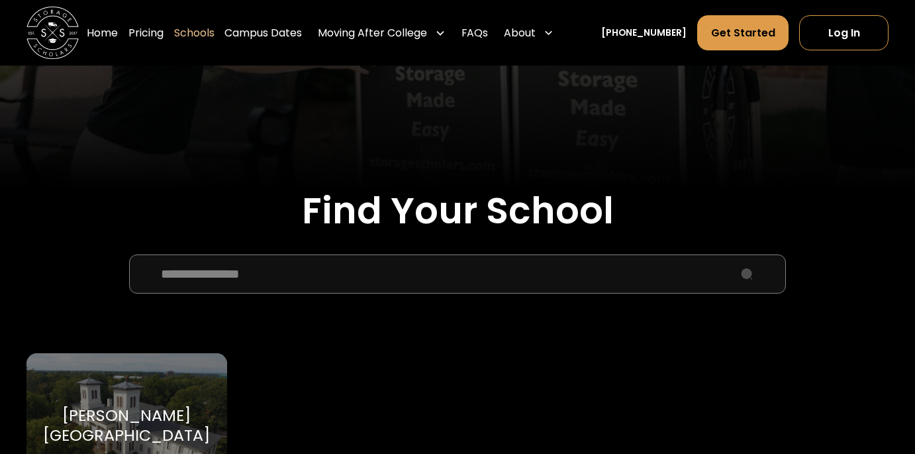
scroll to position [352, 0]
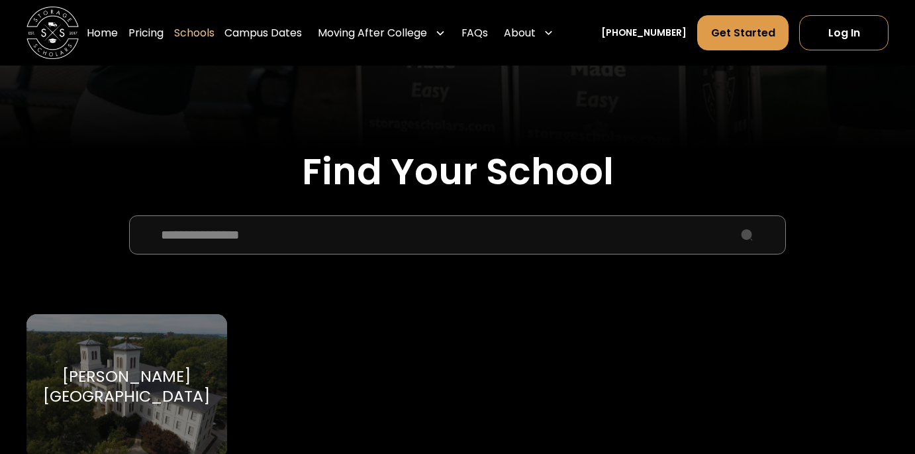
type input "**********"
click at [135, 364] on div "Wofford College Wofford College" at bounding box center [126, 386] width 201 height 144
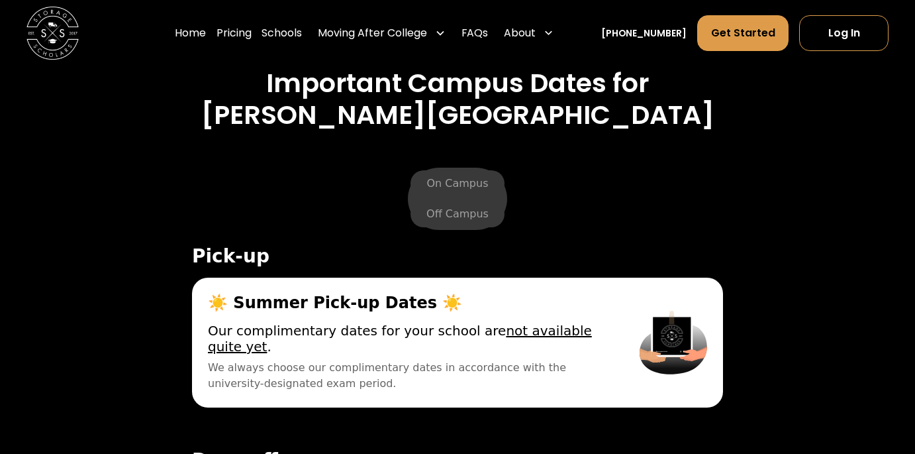
scroll to position [4514, 0]
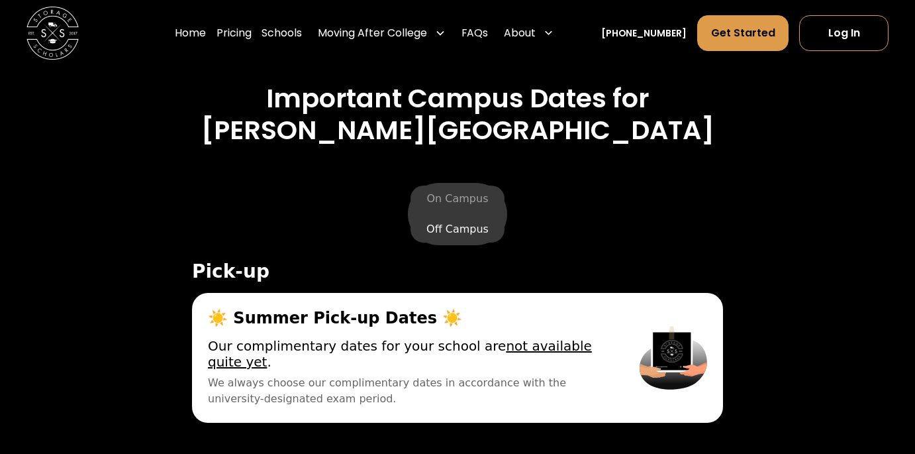
click at [454, 216] on label "Off Campus" at bounding box center [458, 229] width 94 height 26
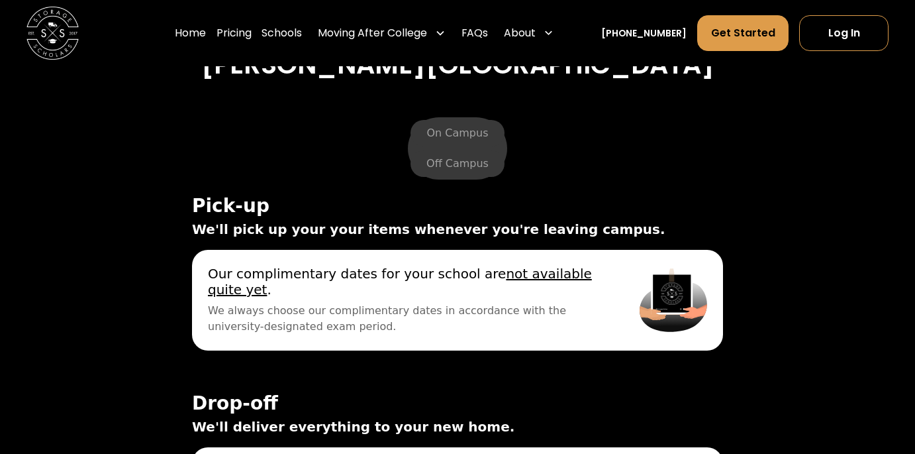
scroll to position [4563, 0]
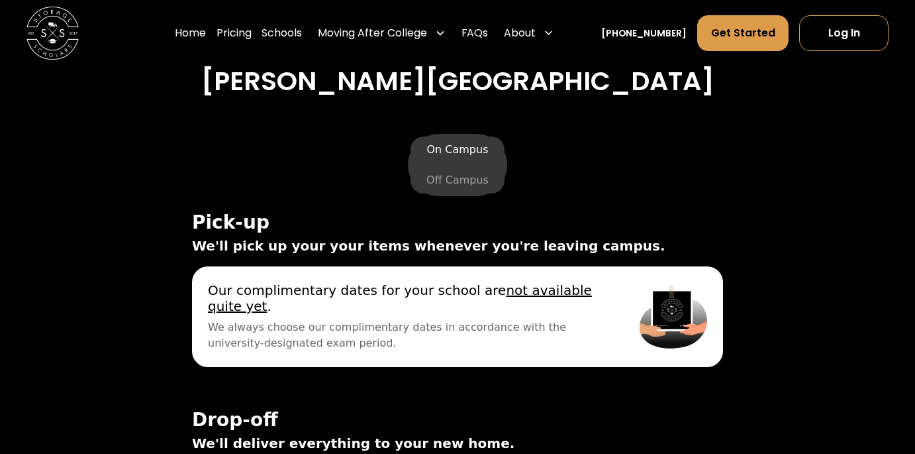
click at [460, 136] on label "On Campus" at bounding box center [457, 149] width 93 height 26
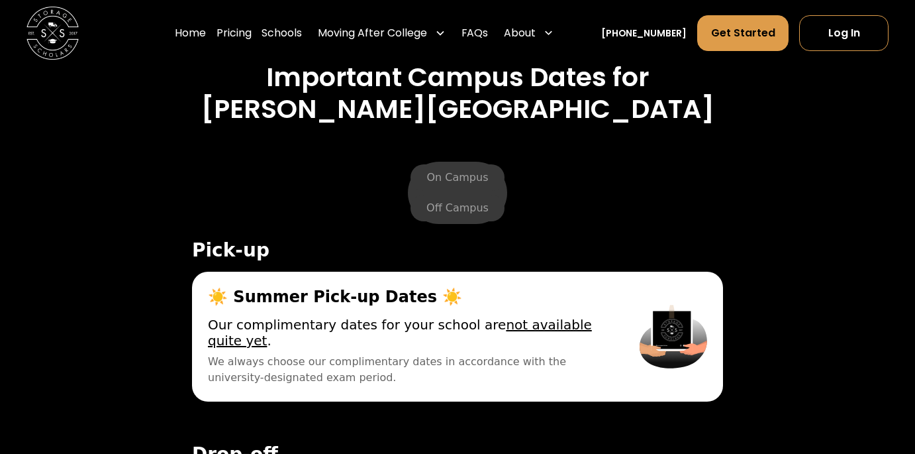
scroll to position [4532, 0]
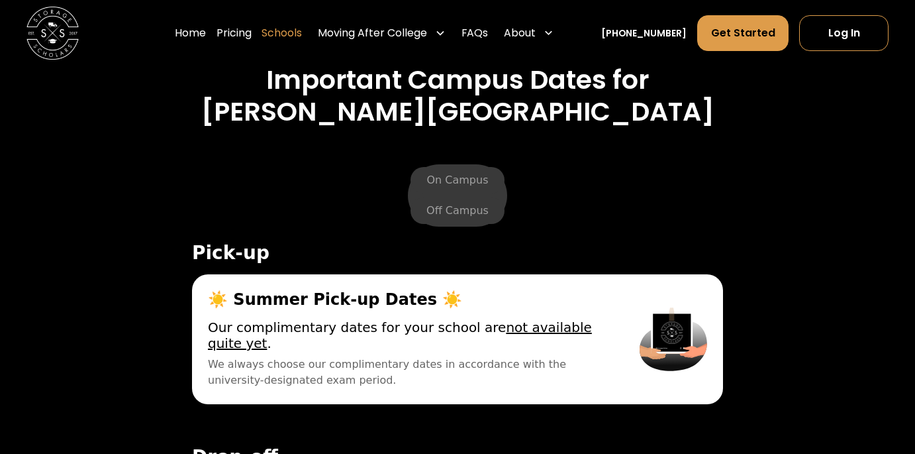
click at [297, 31] on link "Schools" at bounding box center [282, 33] width 40 height 37
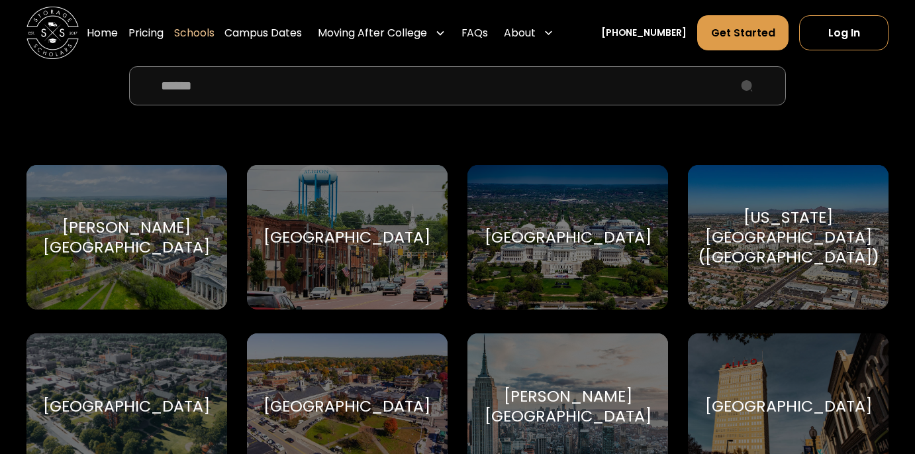
scroll to position [466, 0]
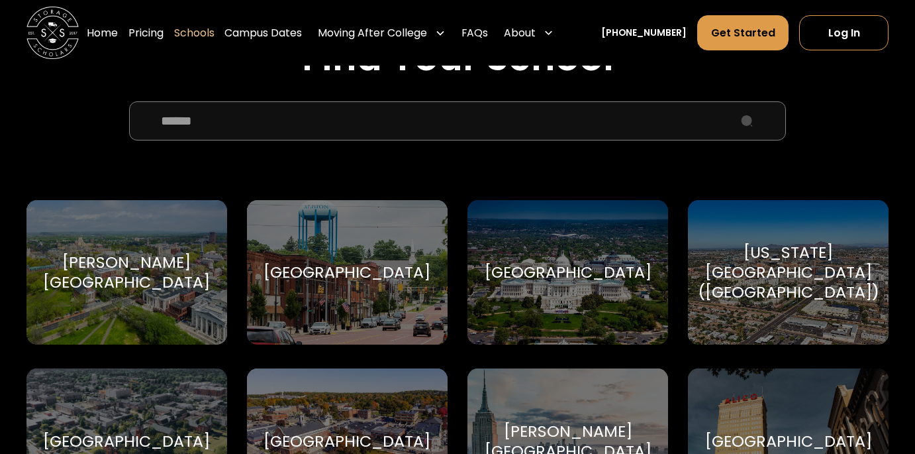
click at [338, 119] on input "School Select Form" at bounding box center [457, 121] width 657 height 40
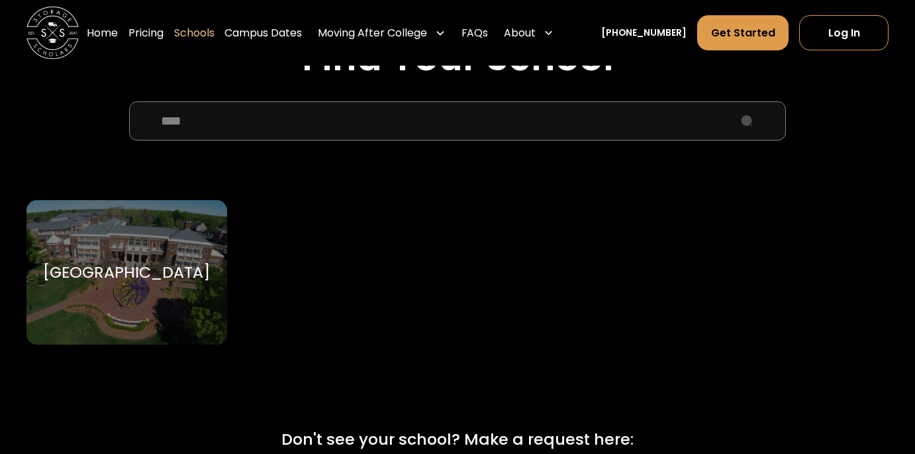
type input "****"
click at [187, 256] on div "Elon University Elon University" at bounding box center [126, 272] width 201 height 144
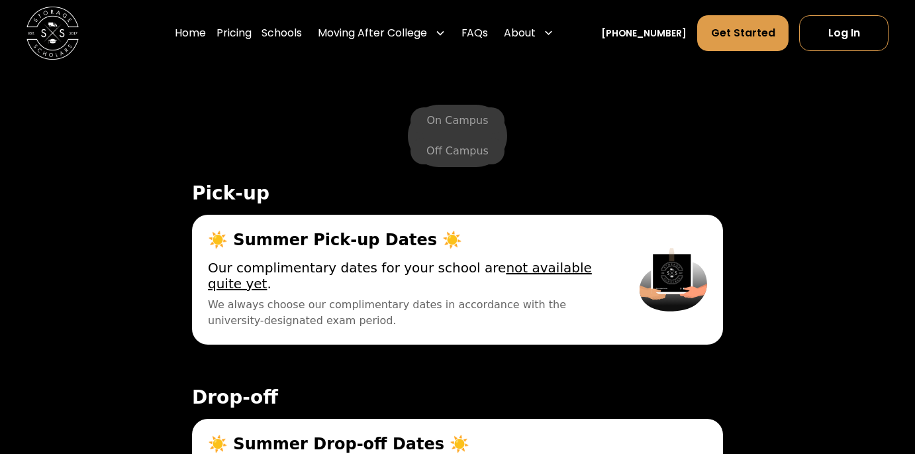
scroll to position [4565, 0]
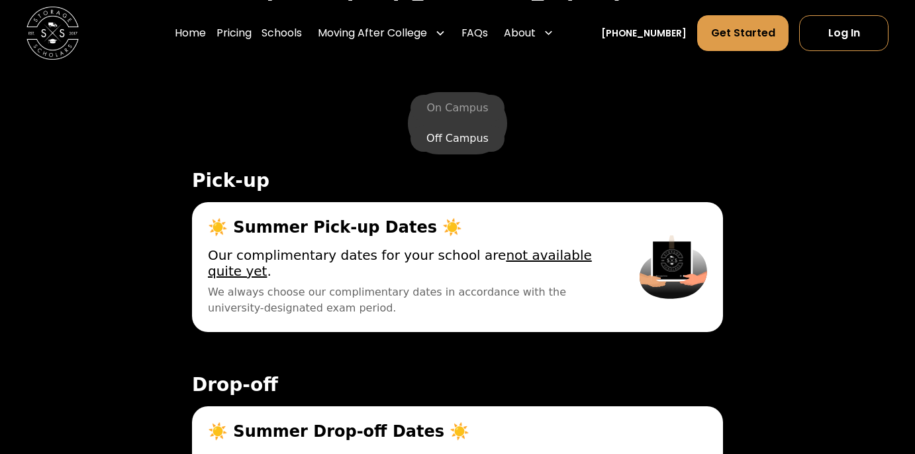
click at [443, 125] on label "Off Campus" at bounding box center [458, 138] width 94 height 26
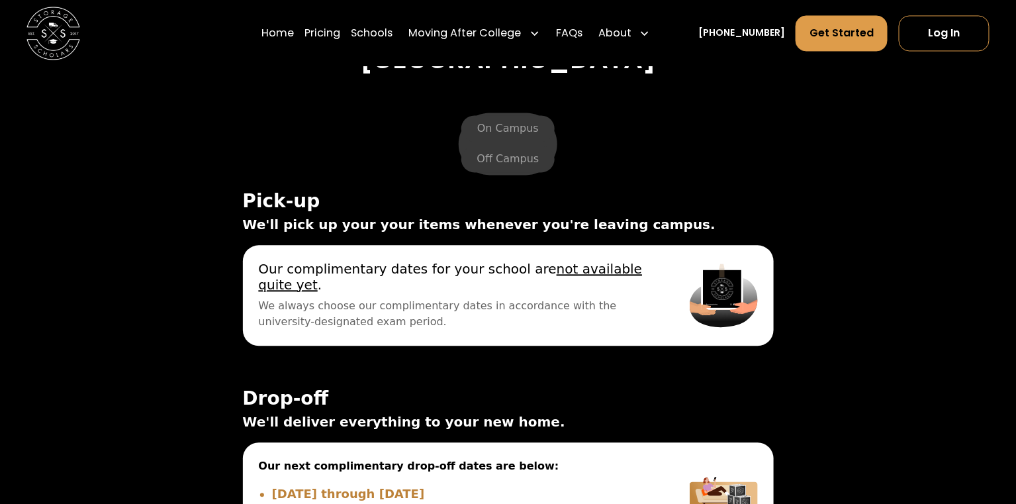
scroll to position [4622, 0]
